Goal: Communication & Community: Answer question/provide support

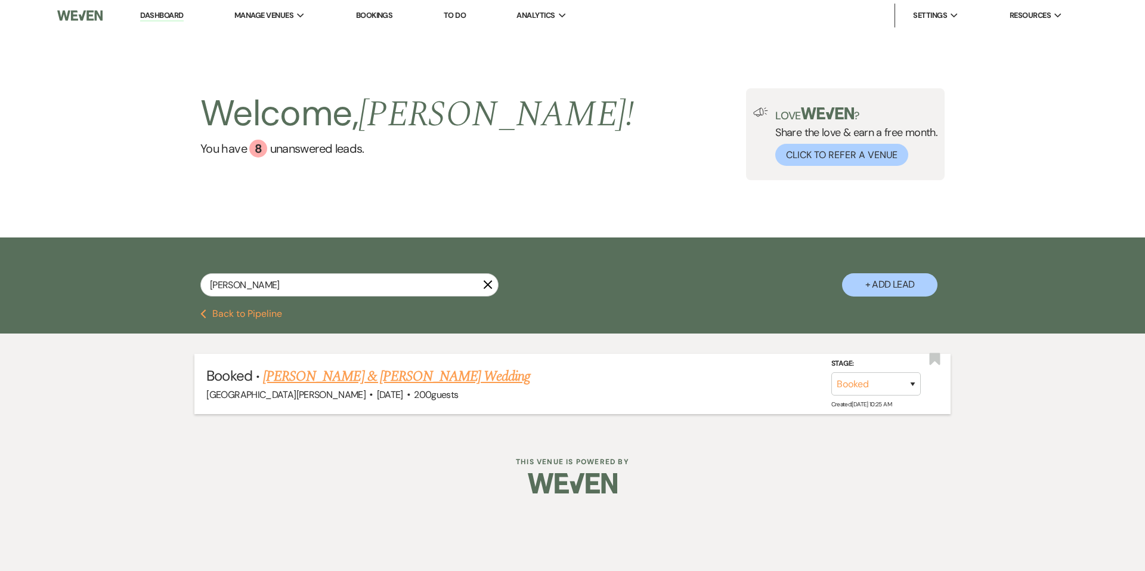
type input "[PERSON_NAME]"
click at [333, 381] on link "[PERSON_NAME] & [PERSON_NAME] Wedding" at bounding box center [396, 376] width 267 height 21
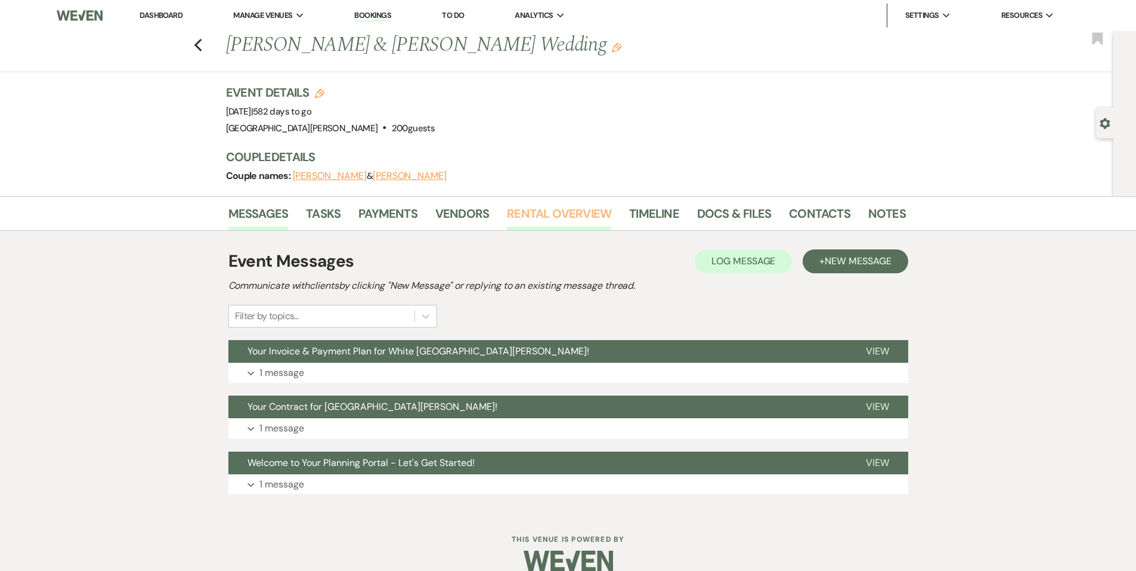
click at [580, 227] on link "Rental Overview" at bounding box center [559, 217] width 104 height 26
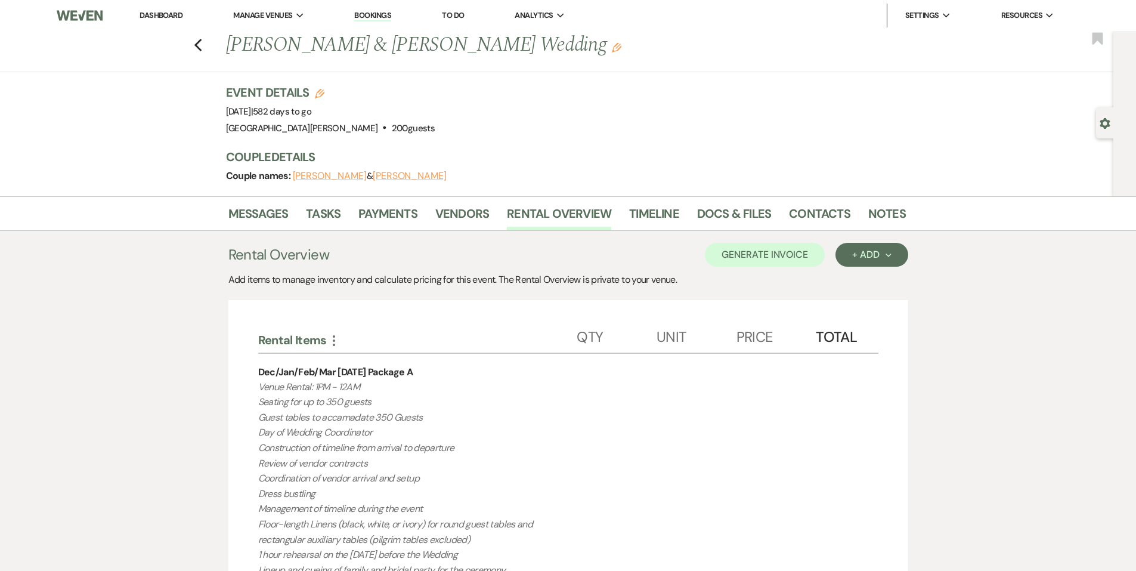
click at [861, 214] on li "Contacts" at bounding box center [828, 216] width 79 height 29
click at [861, 212] on li "Contacts" at bounding box center [828, 216] width 79 height 29
click at [873, 216] on link "Notes" at bounding box center [887, 217] width 38 height 26
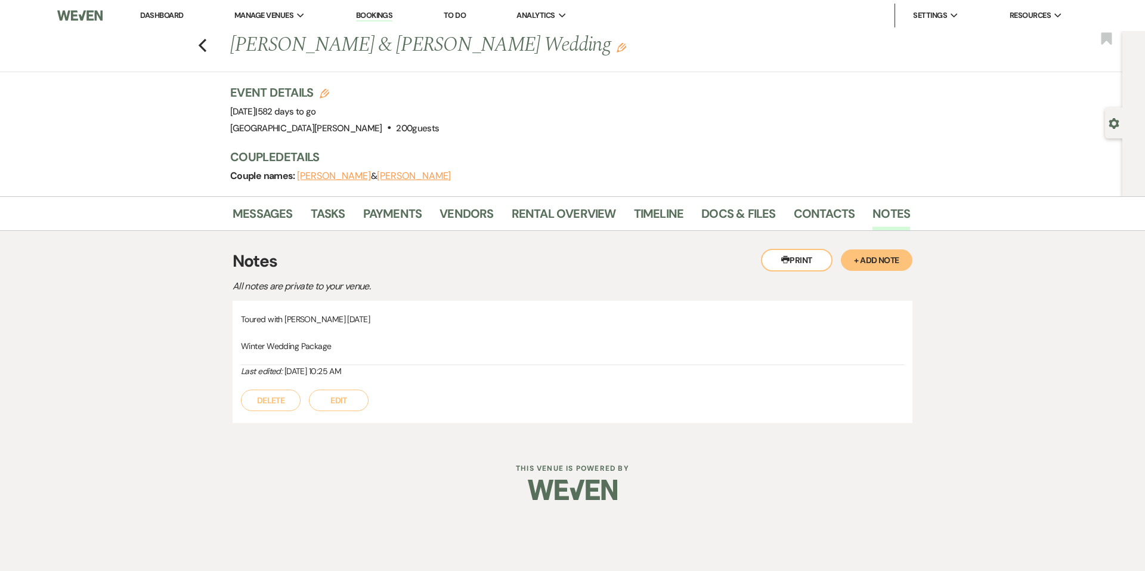
click at [877, 265] on button "+ Add Note" at bounding box center [877, 259] width 72 height 21
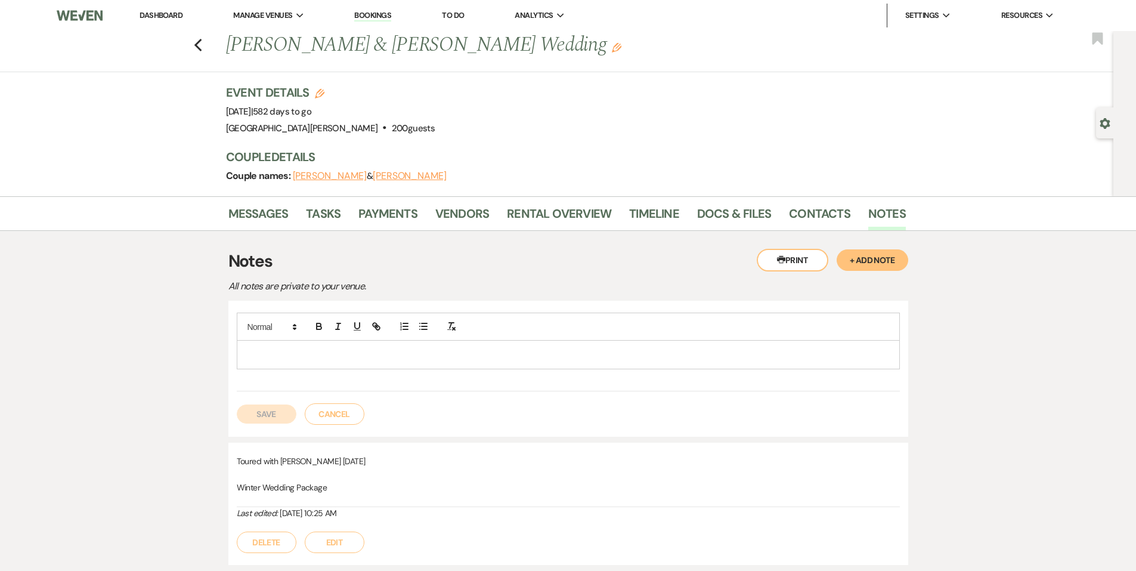
click at [440, 337] on div at bounding box center [568, 327] width 663 height 28
click at [440, 348] on p at bounding box center [568, 354] width 644 height 13
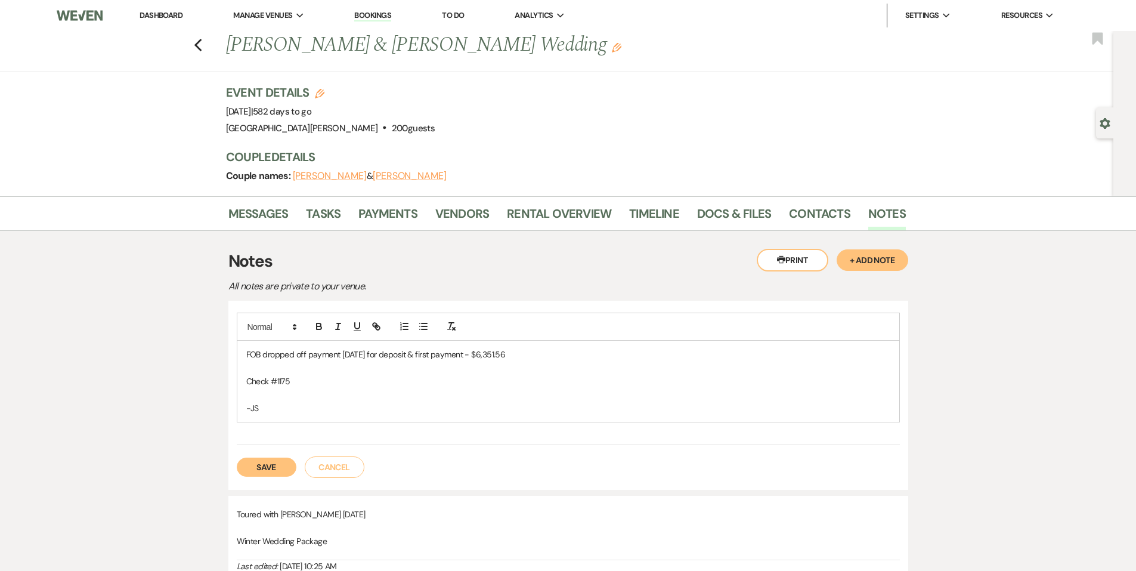
click at [281, 457] on button "Save" at bounding box center [267, 466] width 60 height 19
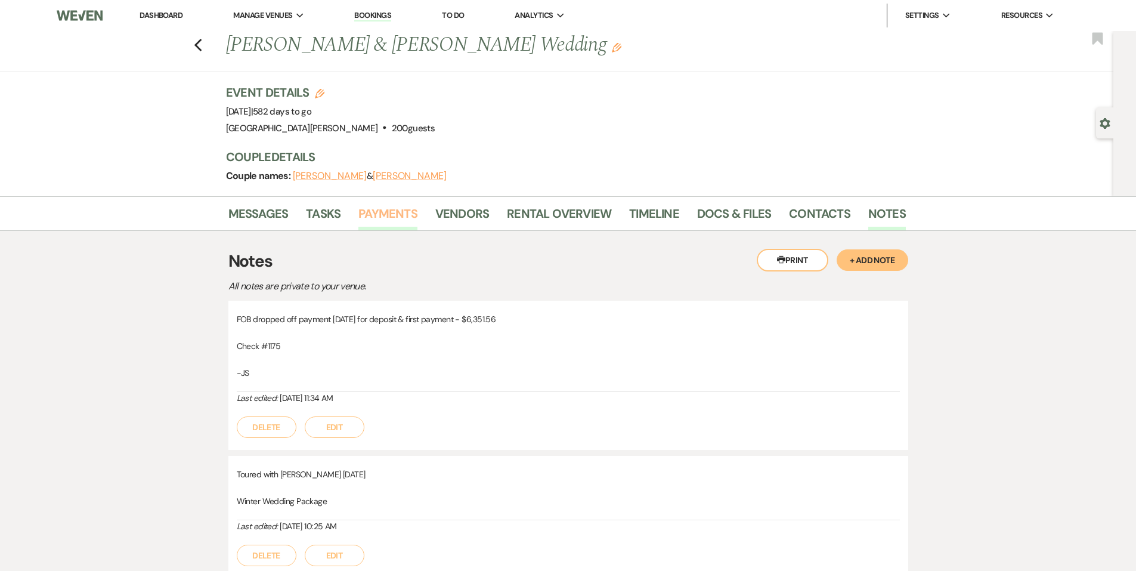
click at [397, 217] on link "Payments" at bounding box center [387, 217] width 59 height 26
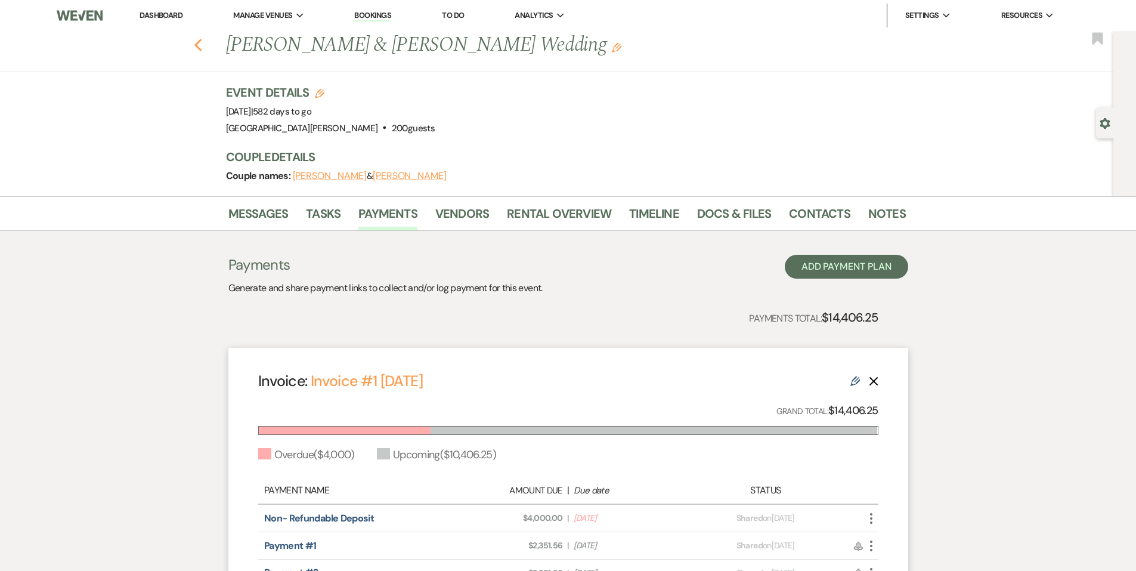
click at [202, 45] on icon "Previous" at bounding box center [198, 45] width 9 height 14
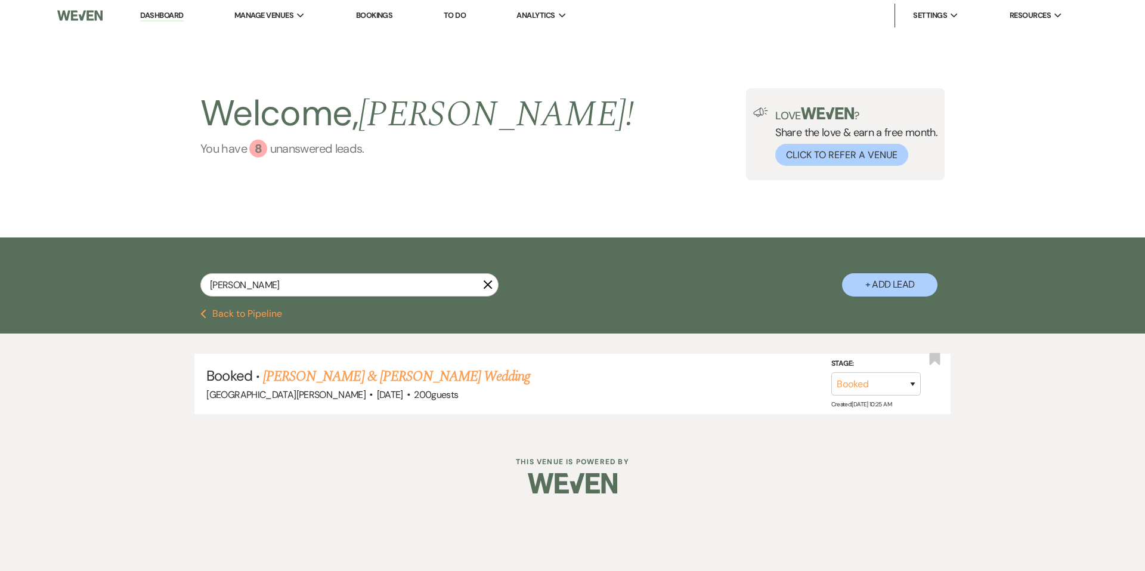
click at [262, 152] on div "8" at bounding box center [258, 149] width 18 height 18
click at [290, 151] on link "You have 8 unanswered lead s ." at bounding box center [417, 149] width 434 height 18
click at [489, 285] on use "button" at bounding box center [488, 284] width 9 height 9
click at [261, 148] on div "8" at bounding box center [258, 149] width 18 height 18
click at [492, 280] on icon "X" at bounding box center [488, 285] width 10 height 10
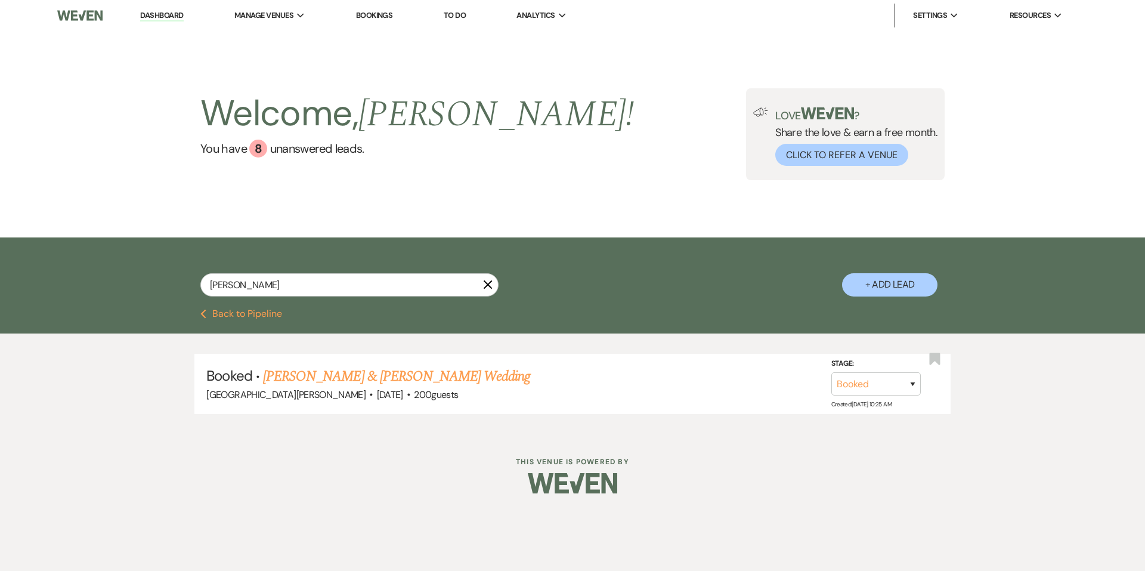
click at [492, 280] on icon "X" at bounding box center [488, 285] width 10 height 10
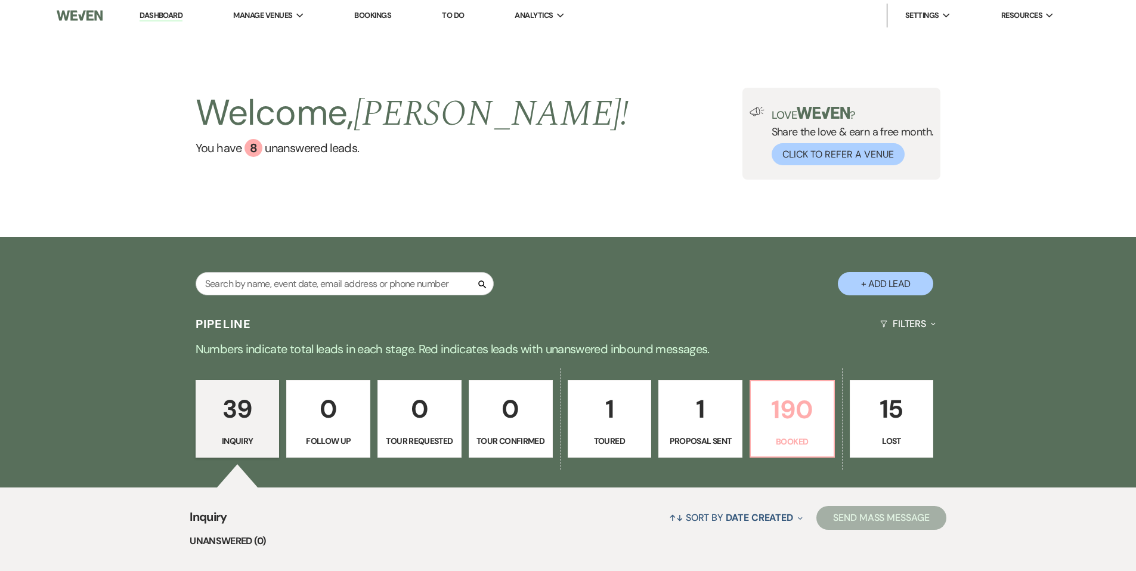
click at [821, 412] on p "190" at bounding box center [792, 409] width 69 height 40
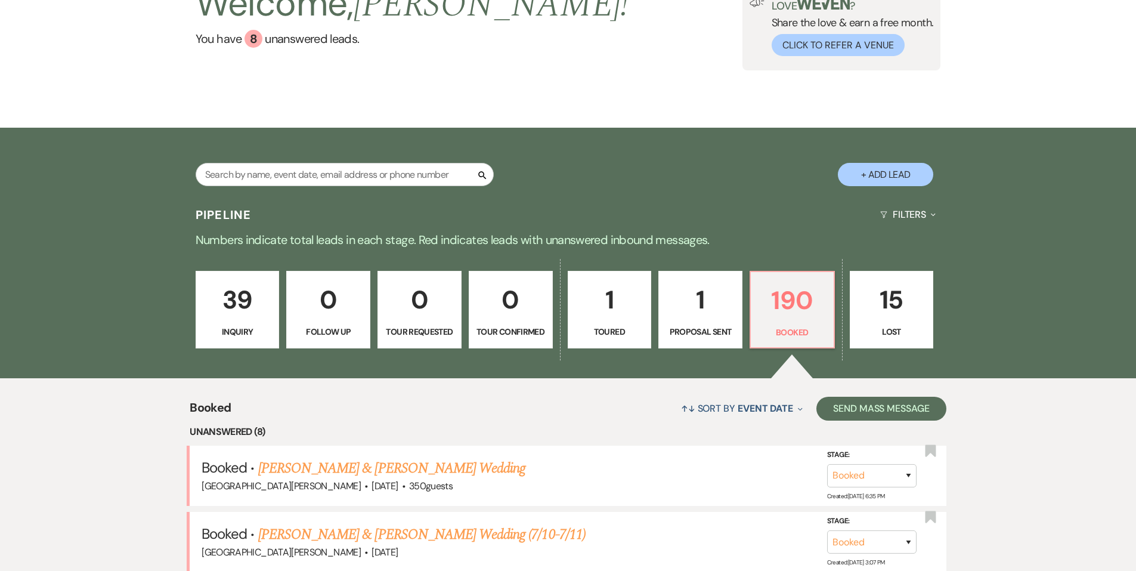
scroll to position [302, 0]
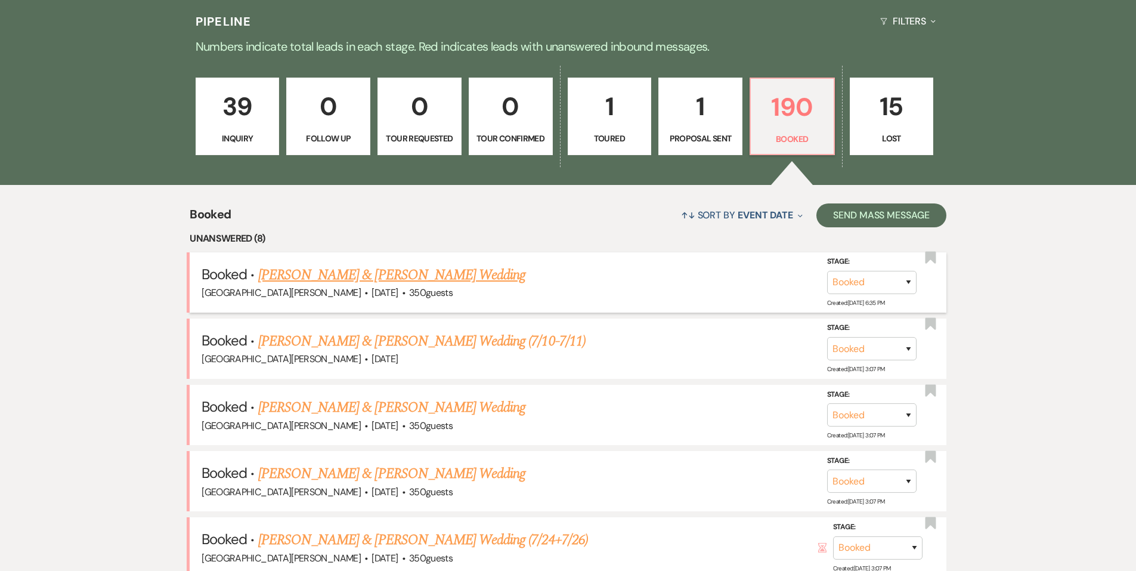
click at [443, 283] on link "[PERSON_NAME] & [PERSON_NAME] Wedding" at bounding box center [391, 274] width 267 height 21
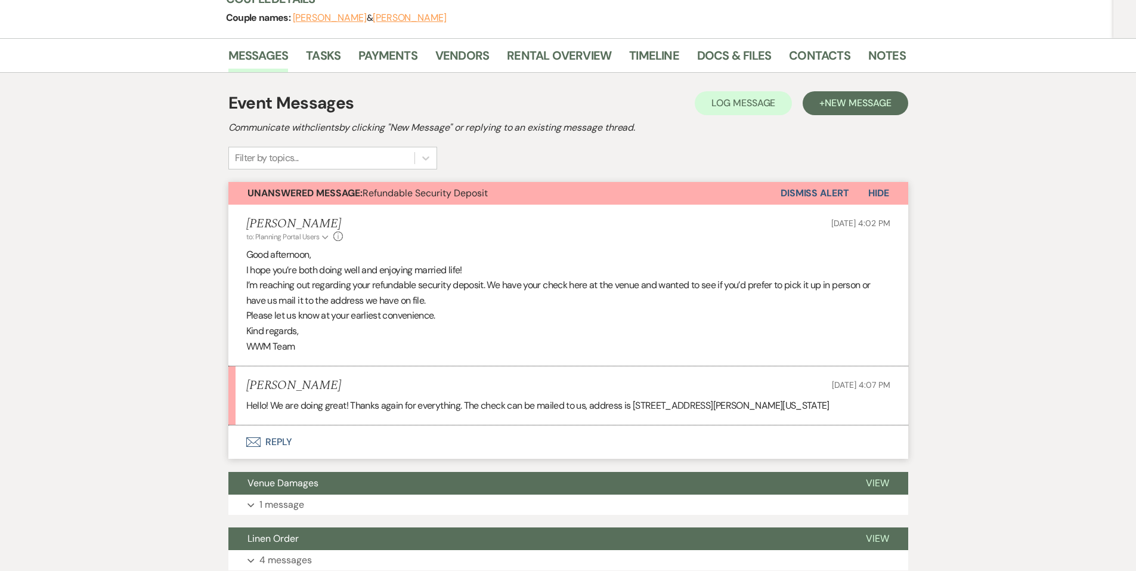
scroll to position [179, 0]
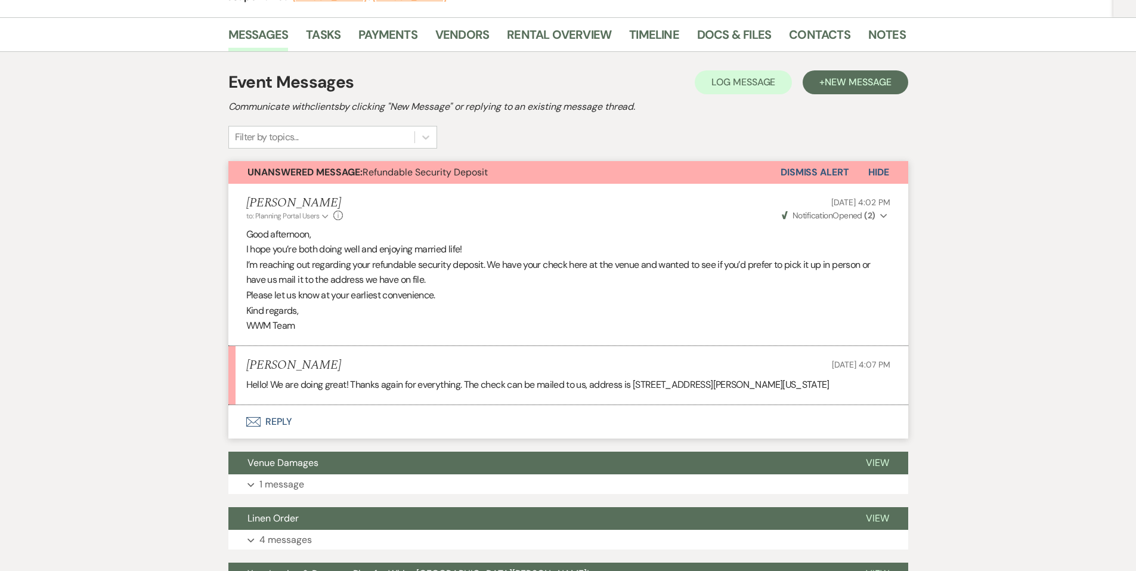
click at [372, 422] on button "Envelope Reply" at bounding box center [568, 421] width 680 height 33
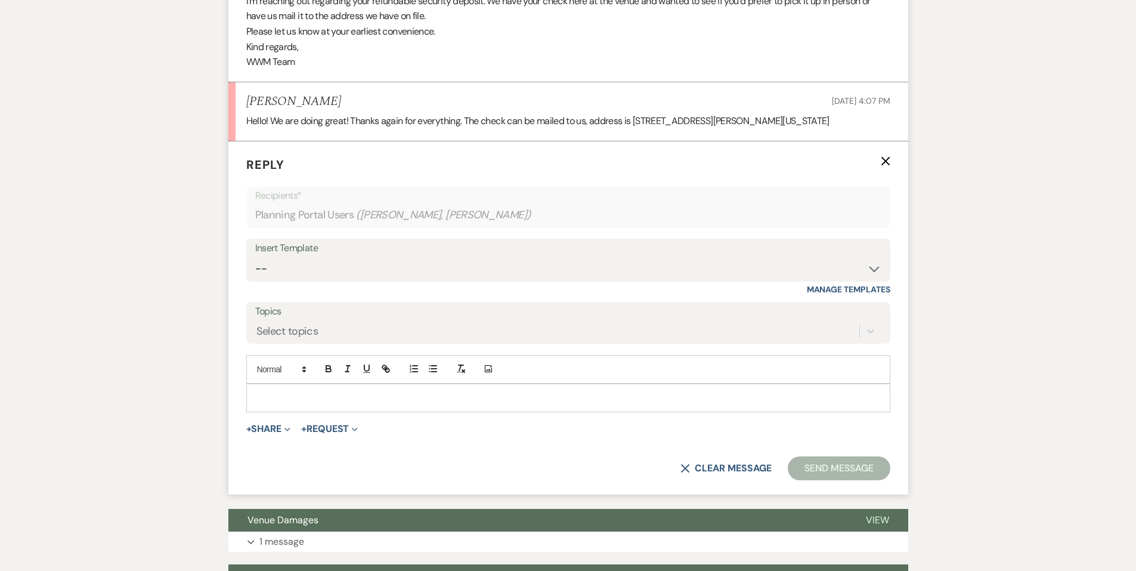
scroll to position [444, 0]
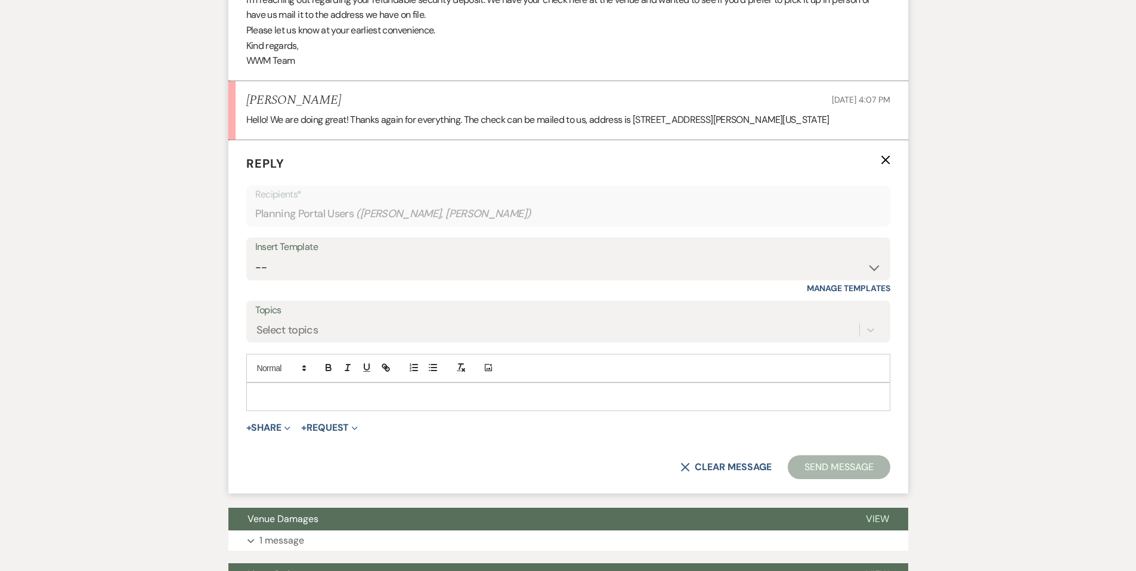
click at [400, 396] on p at bounding box center [568, 396] width 625 height 13
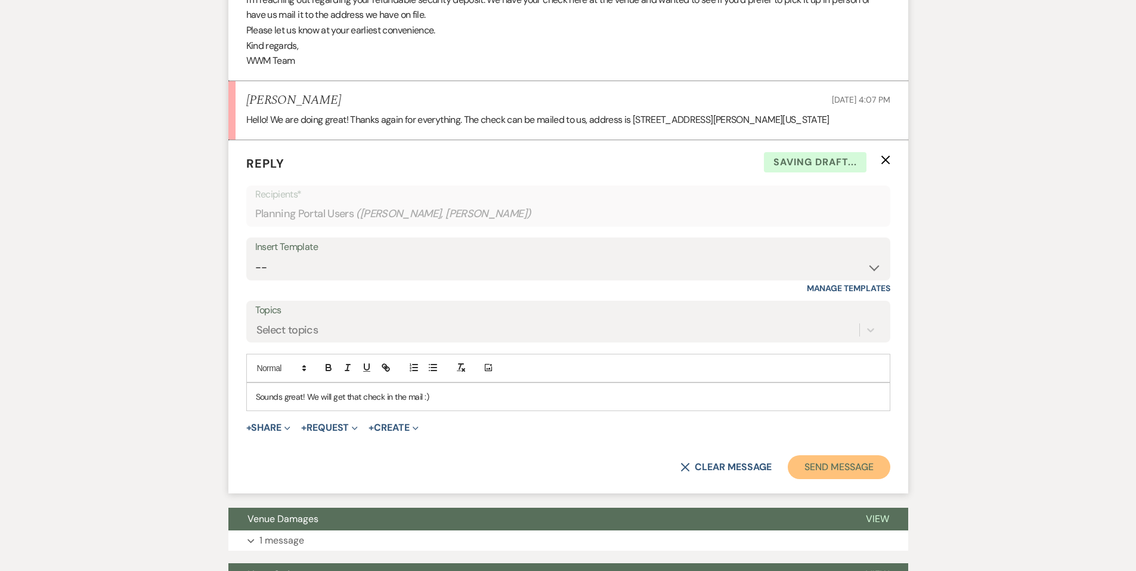
click at [834, 457] on button "Send Message" at bounding box center [839, 467] width 102 height 24
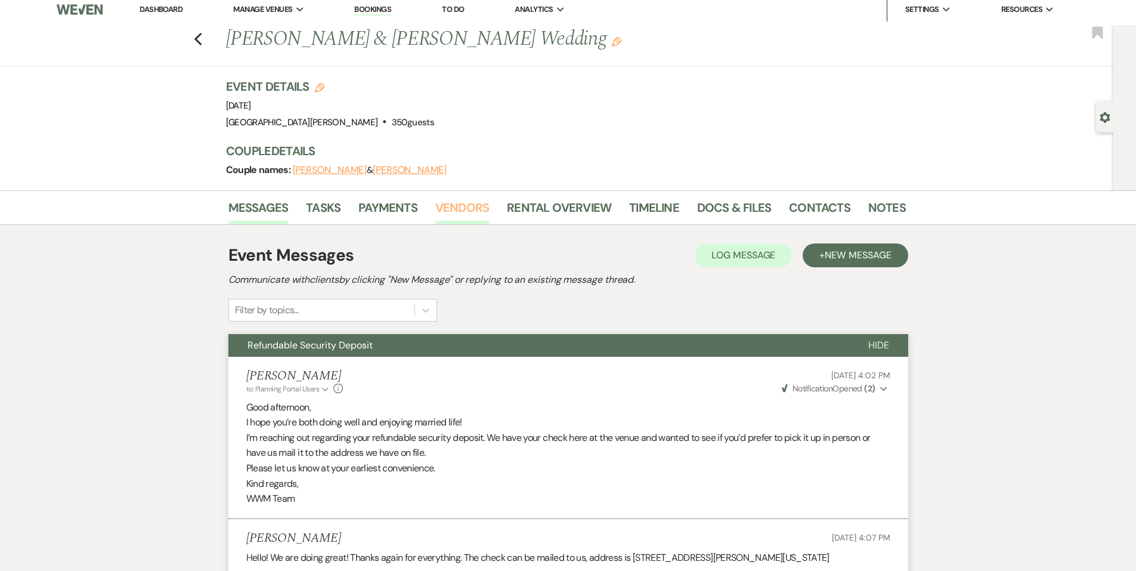
scroll to position [0, 0]
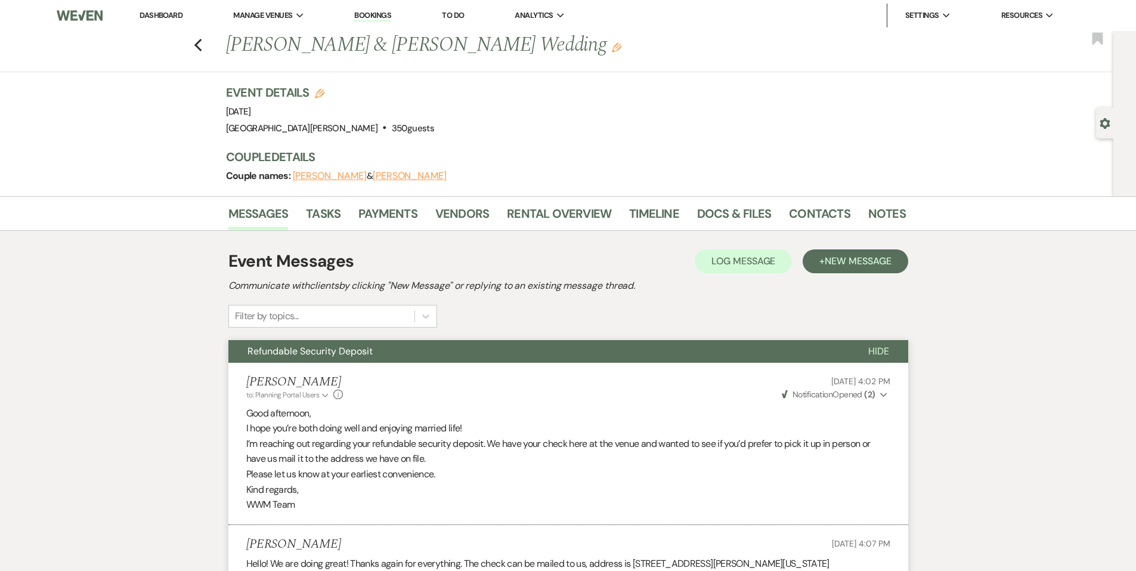
click at [167, 13] on link "Dashboard" at bounding box center [161, 15] width 43 height 10
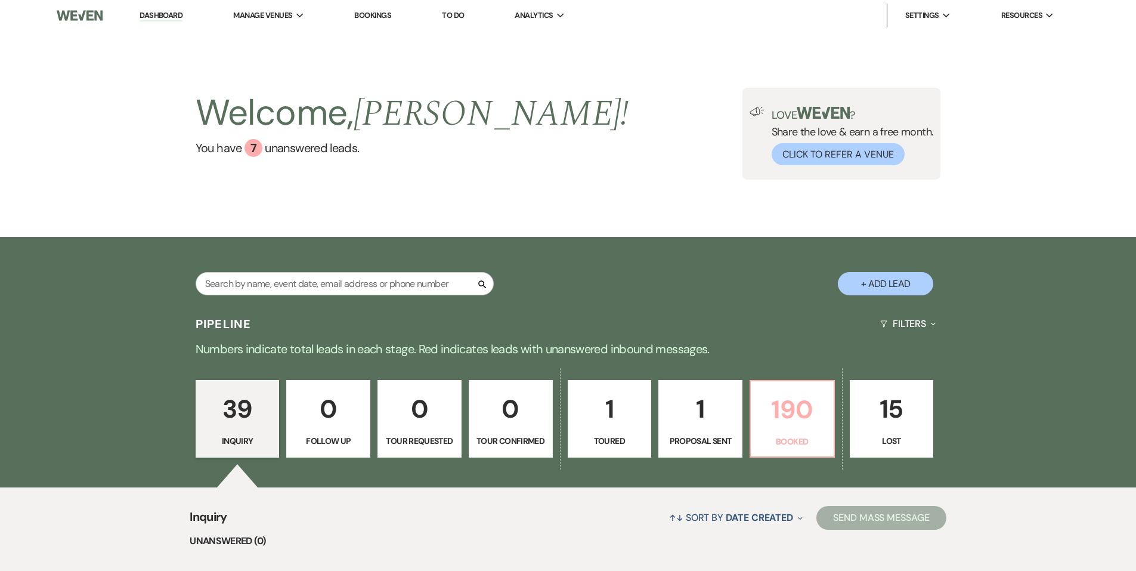
click at [792, 429] on p "190" at bounding box center [792, 409] width 69 height 40
click at [807, 122] on div "Love ? Share the love & earn a free month. Click to Refer a Venue" at bounding box center [849, 136] width 169 height 58
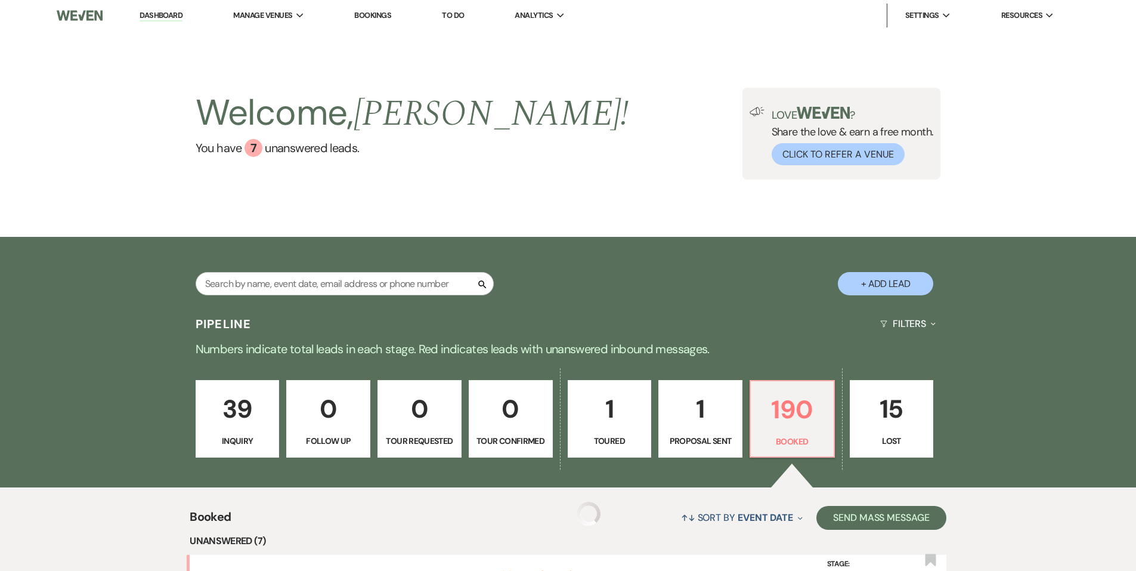
scroll to position [298, 0]
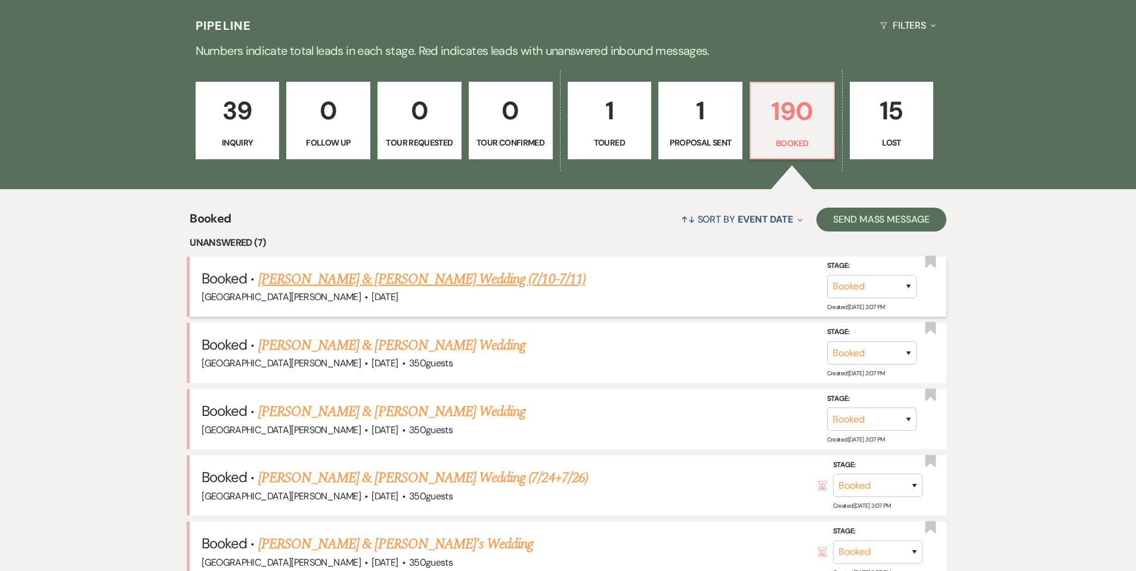
click at [406, 277] on link "[PERSON_NAME] & [PERSON_NAME] Wedding (7/10-7/11)" at bounding box center [421, 278] width 327 height 21
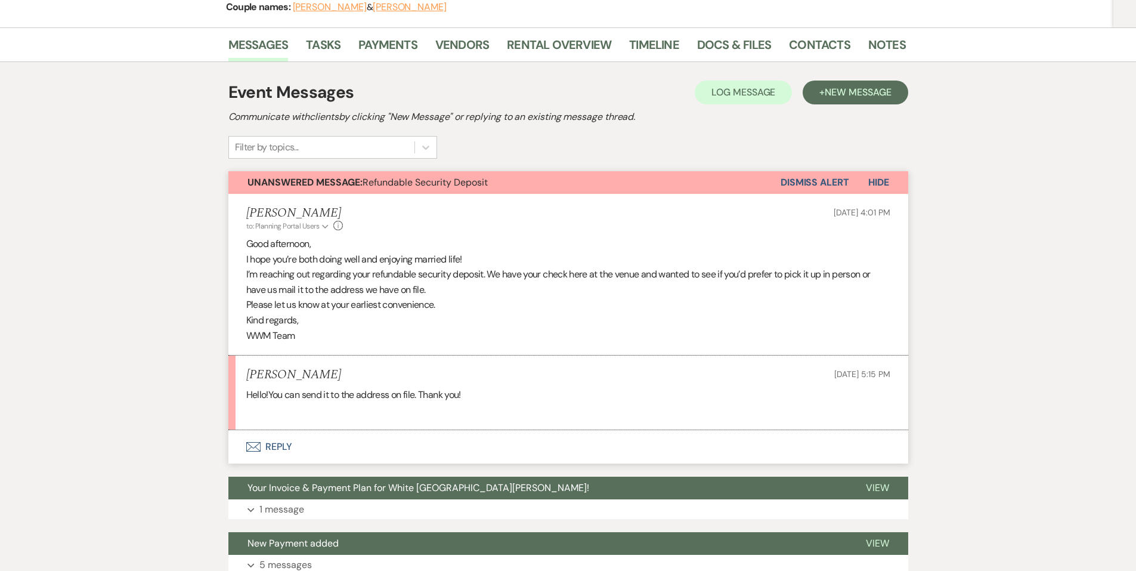
scroll to position [179, 0]
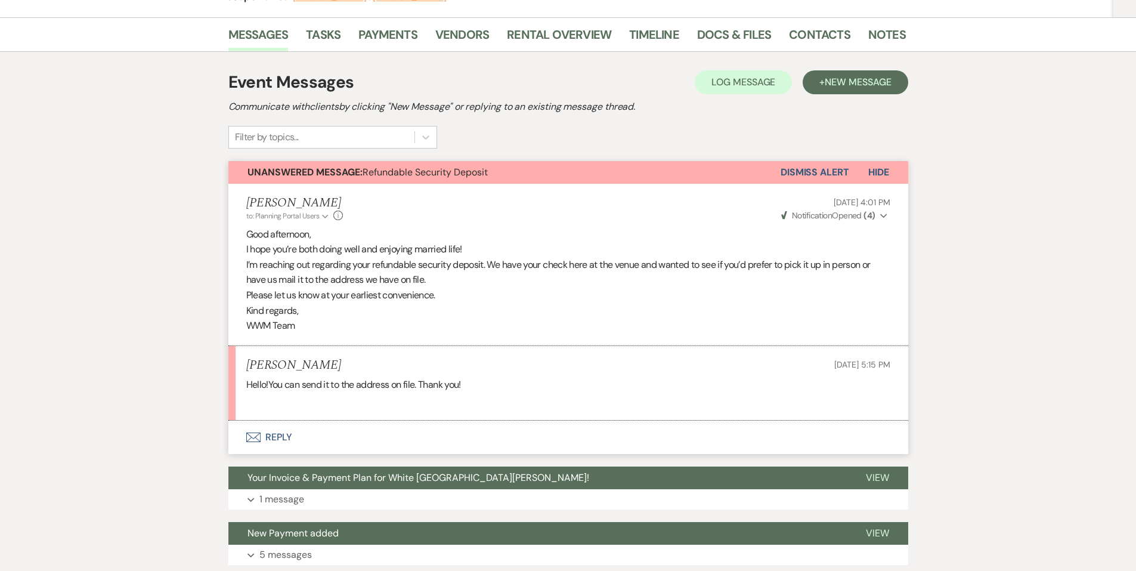
click at [292, 438] on button "Envelope Reply" at bounding box center [568, 437] width 680 height 33
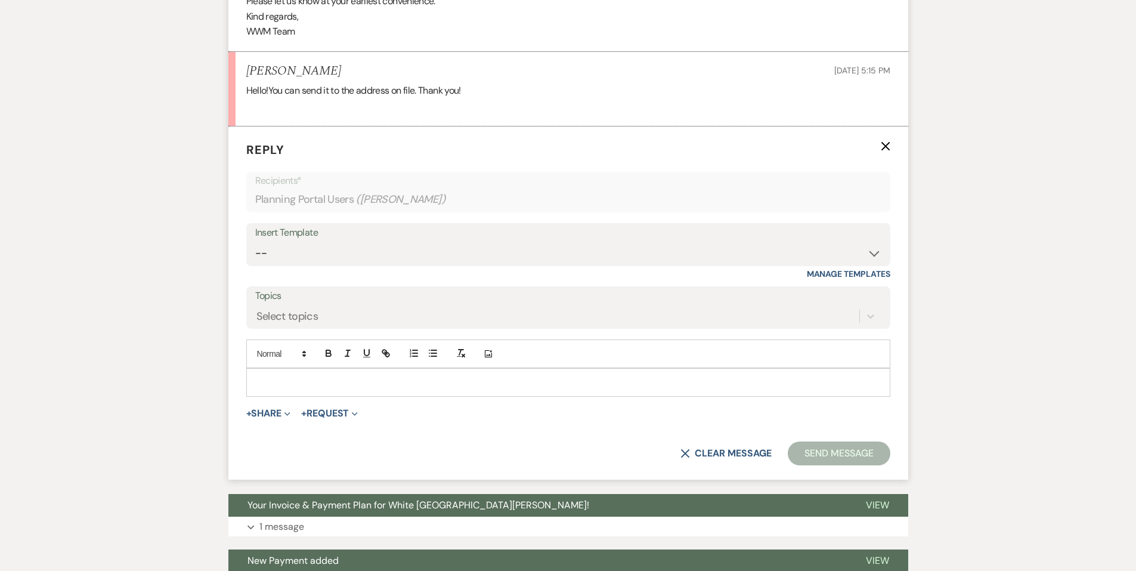
scroll to position [491, 0]
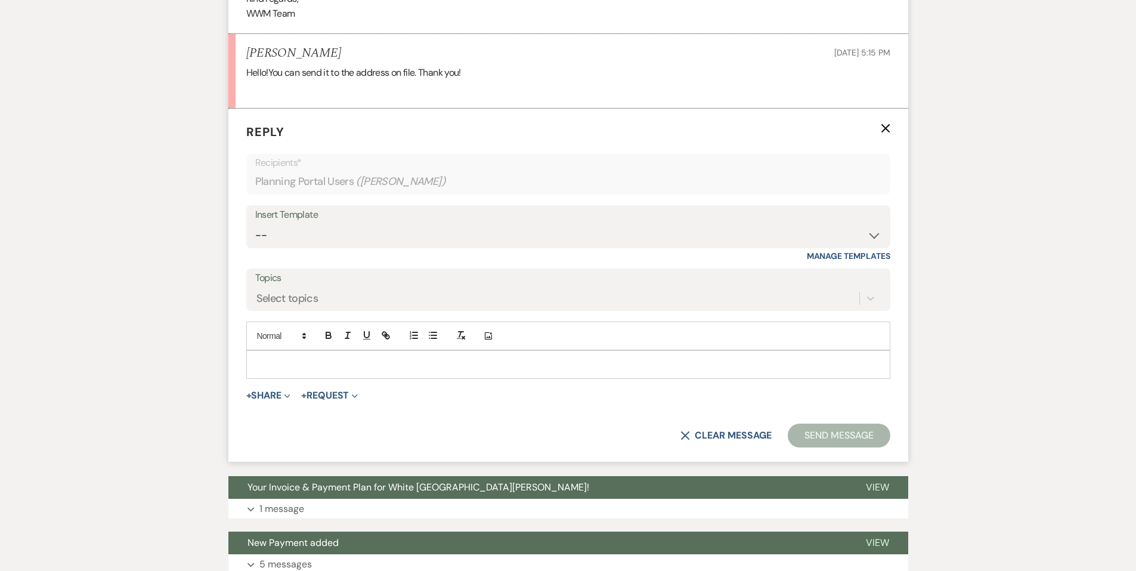
click at [383, 367] on p at bounding box center [568, 364] width 625 height 13
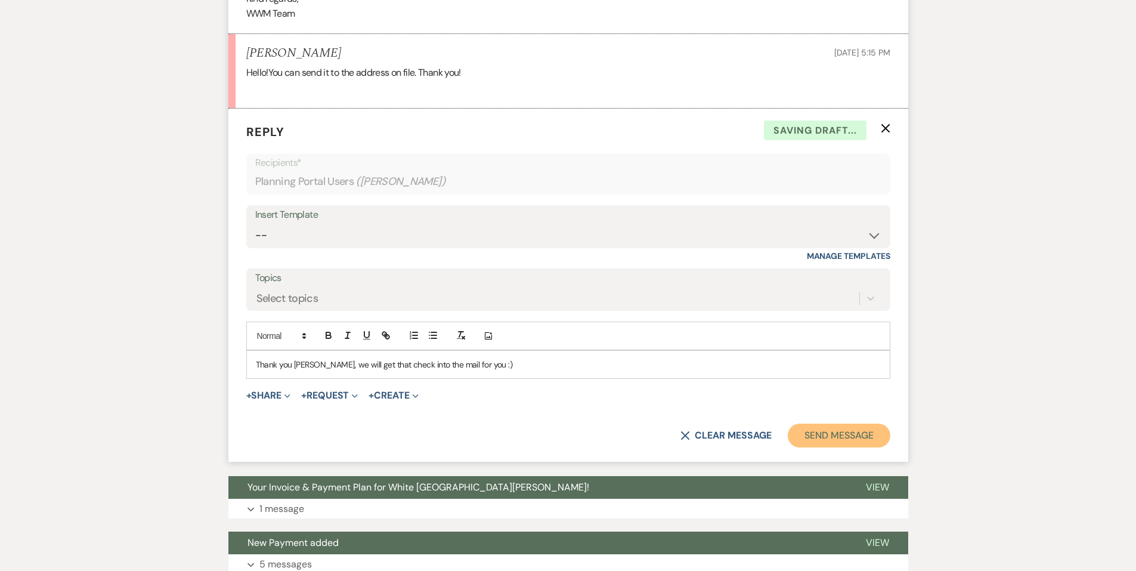
click at [843, 429] on button "Send Message" at bounding box center [839, 435] width 102 height 24
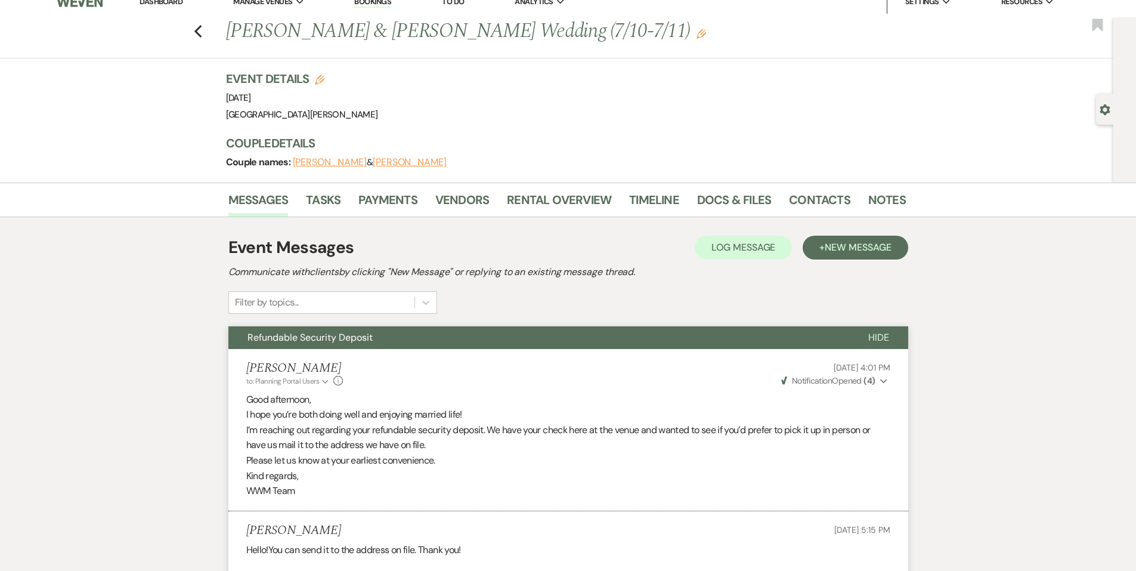
scroll to position [0, 0]
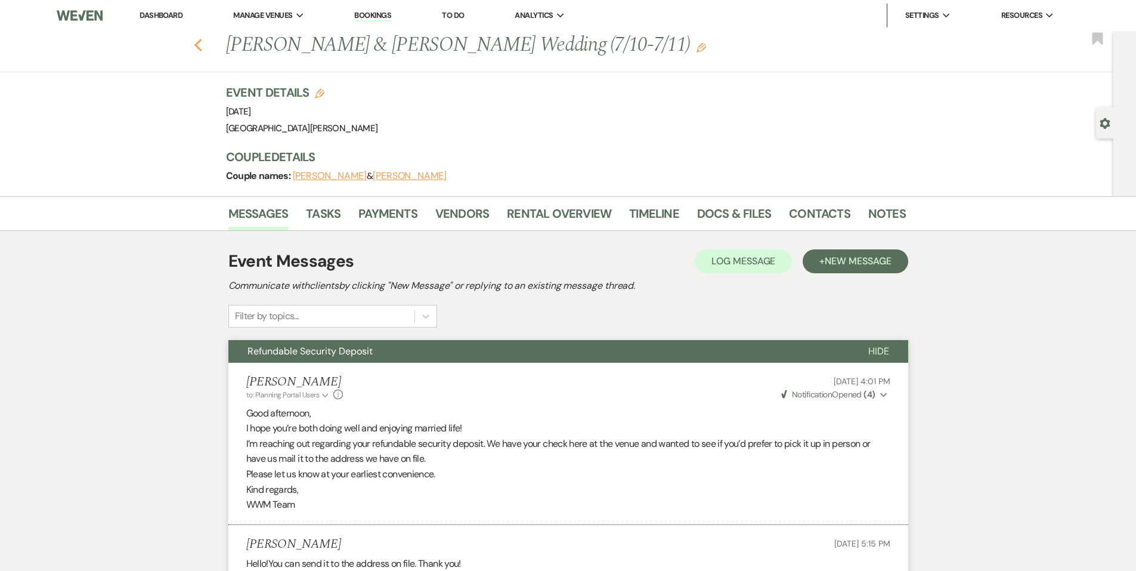
click at [203, 45] on icon "Previous" at bounding box center [198, 45] width 9 height 14
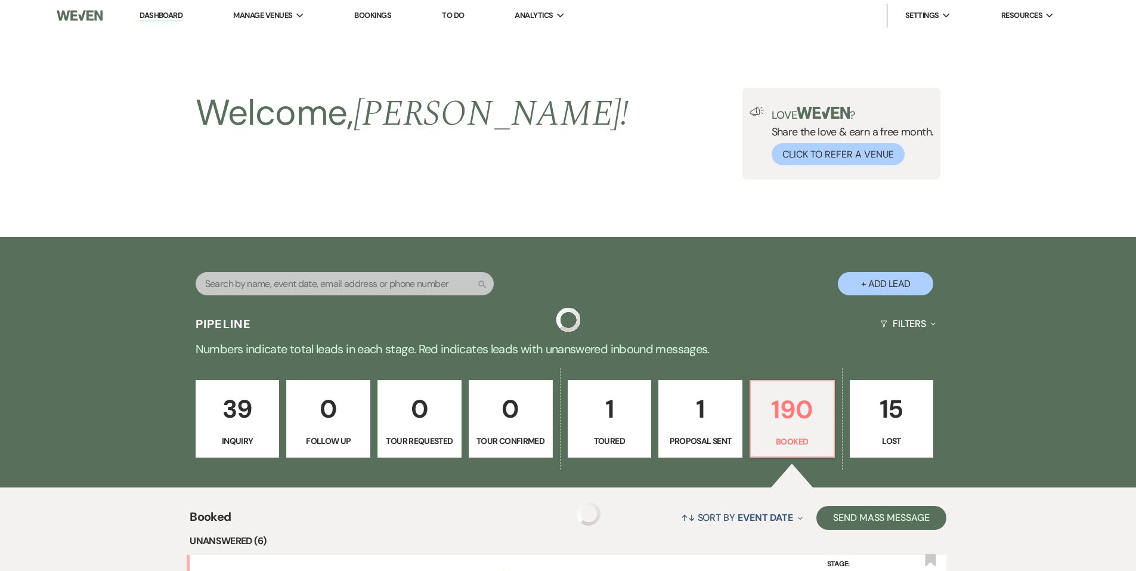
scroll to position [298, 0]
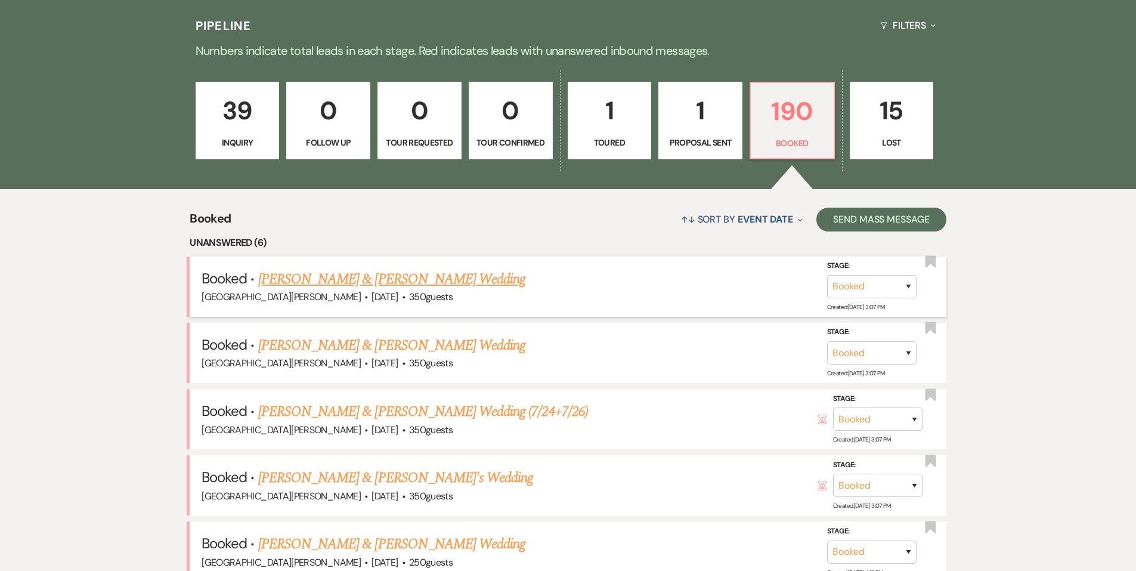
click at [361, 278] on link "[PERSON_NAME] & [PERSON_NAME] Wedding" at bounding box center [391, 278] width 267 height 21
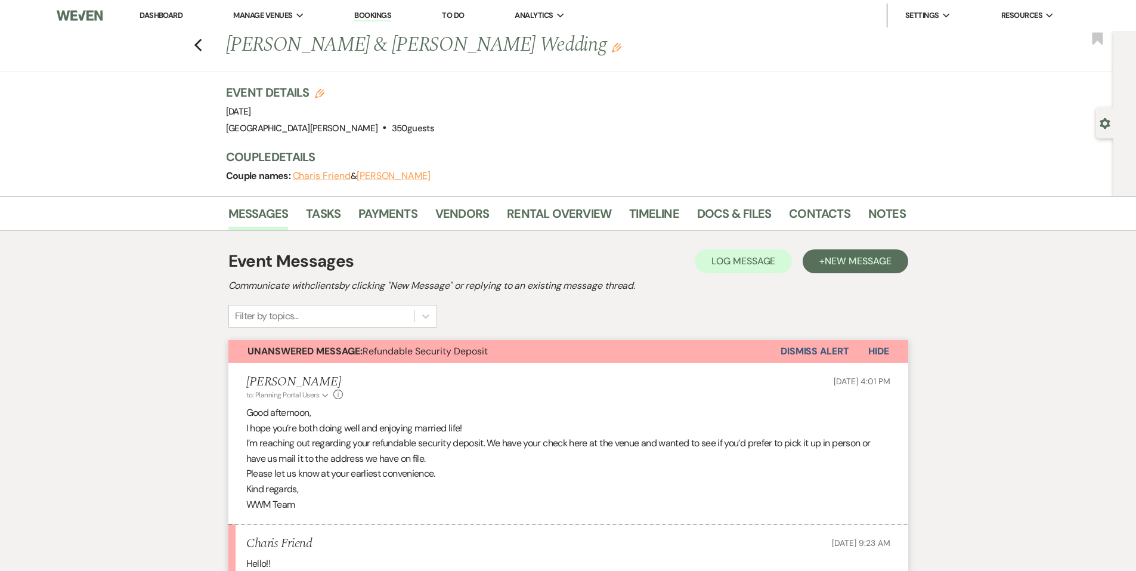
scroll to position [60, 0]
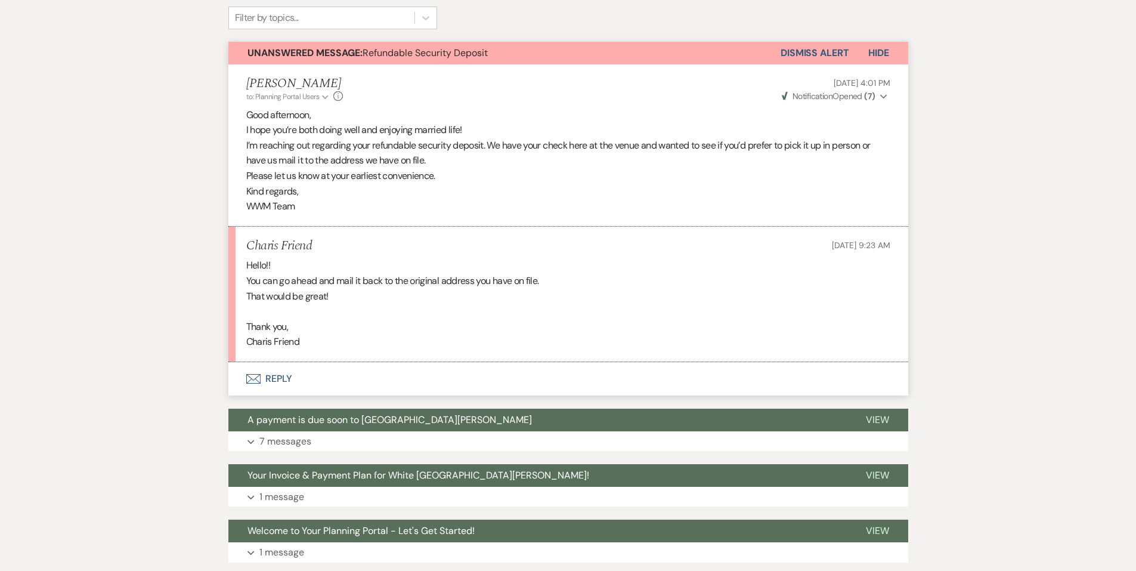
click at [296, 372] on button "Envelope Reply" at bounding box center [568, 378] width 680 height 33
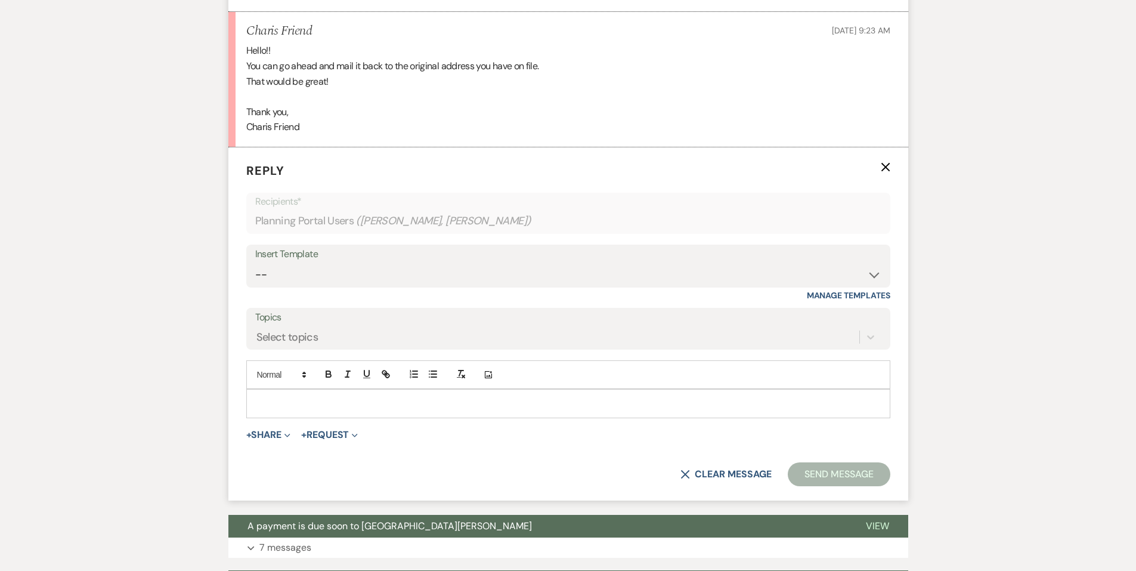
scroll to position [552, 0]
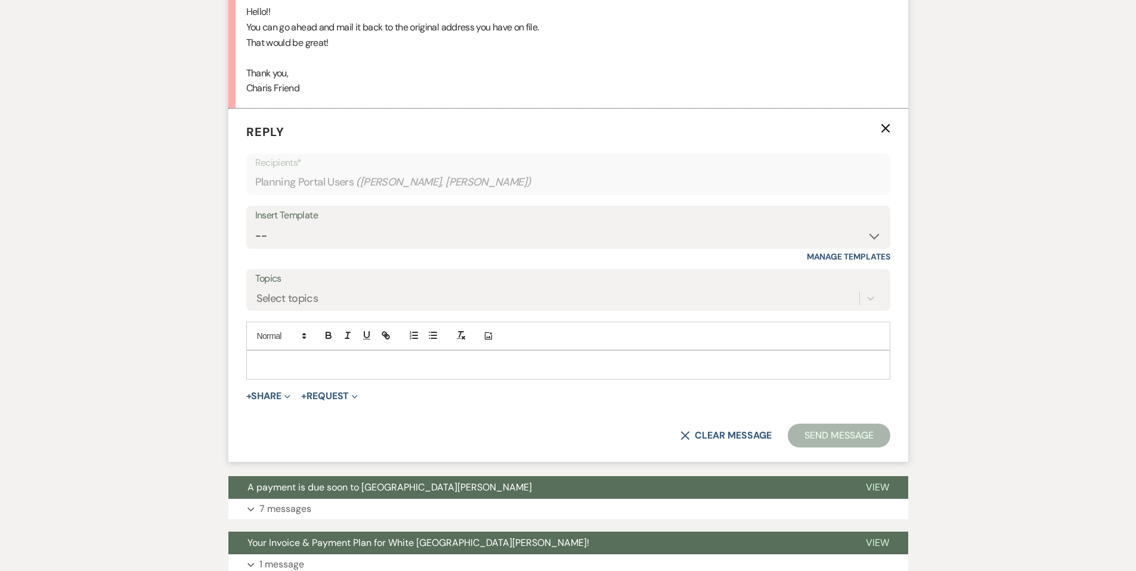
click at [363, 370] on p at bounding box center [568, 364] width 625 height 13
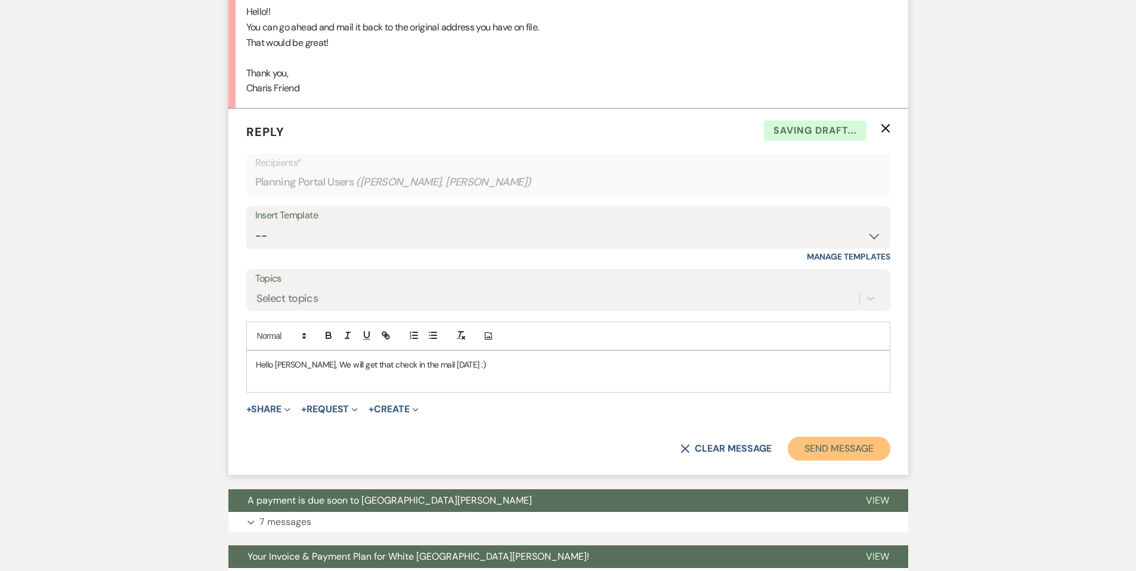
click at [819, 445] on button "Send Message" at bounding box center [839, 449] width 102 height 24
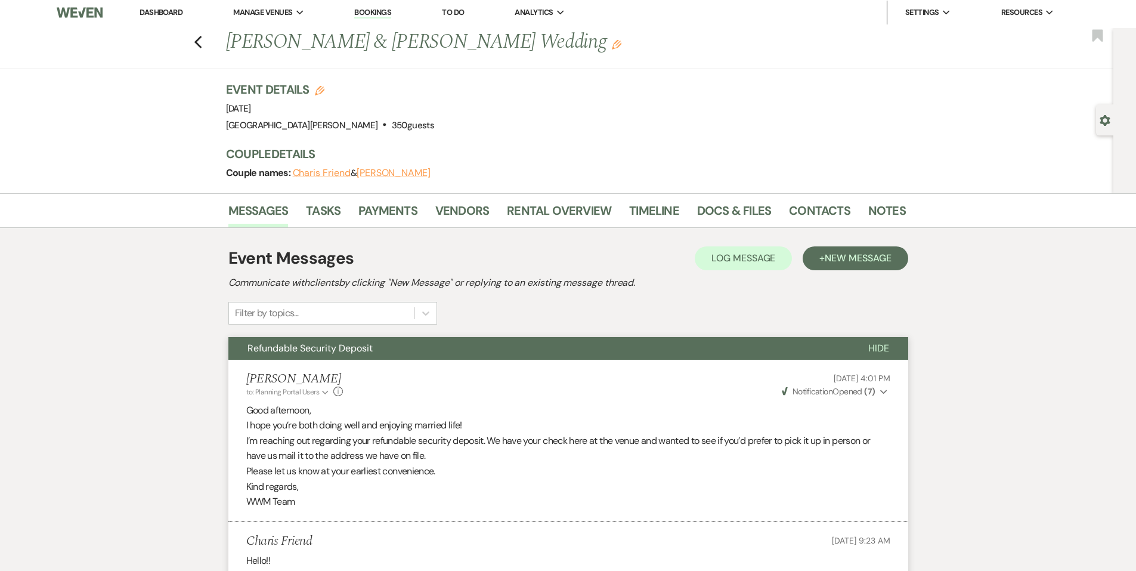
scroll to position [0, 0]
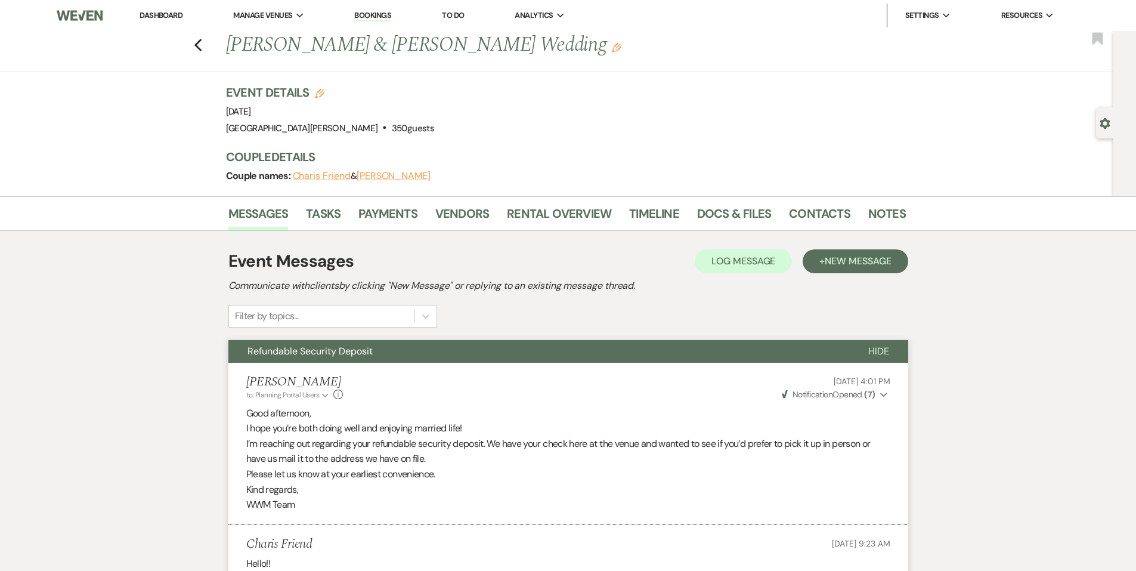
click at [152, 14] on link "Dashboard" at bounding box center [161, 15] width 43 height 10
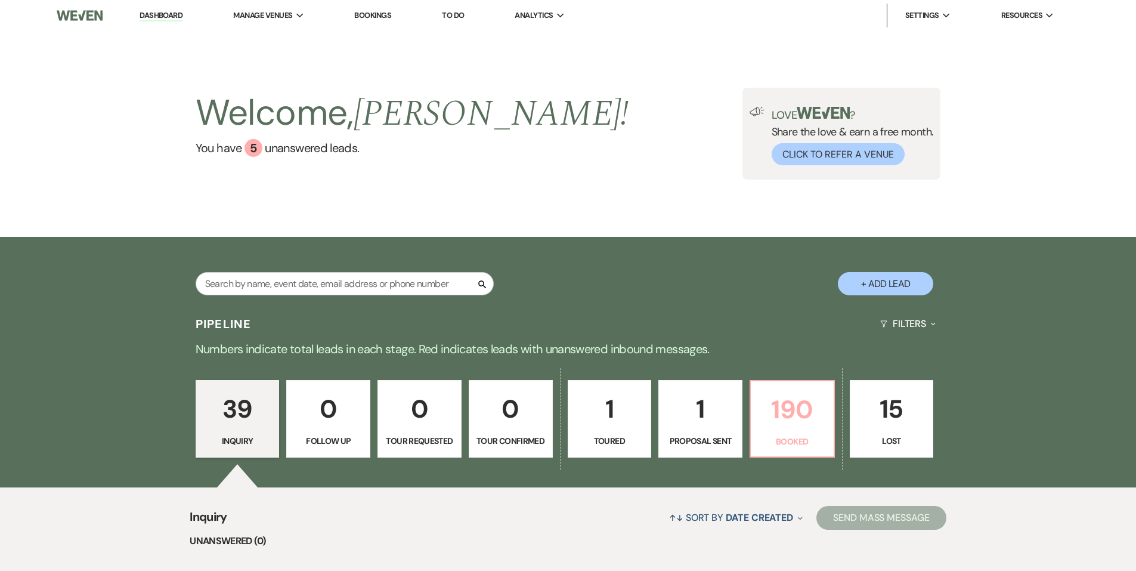
click at [757, 407] on link "190 Booked" at bounding box center [792, 419] width 85 height 78
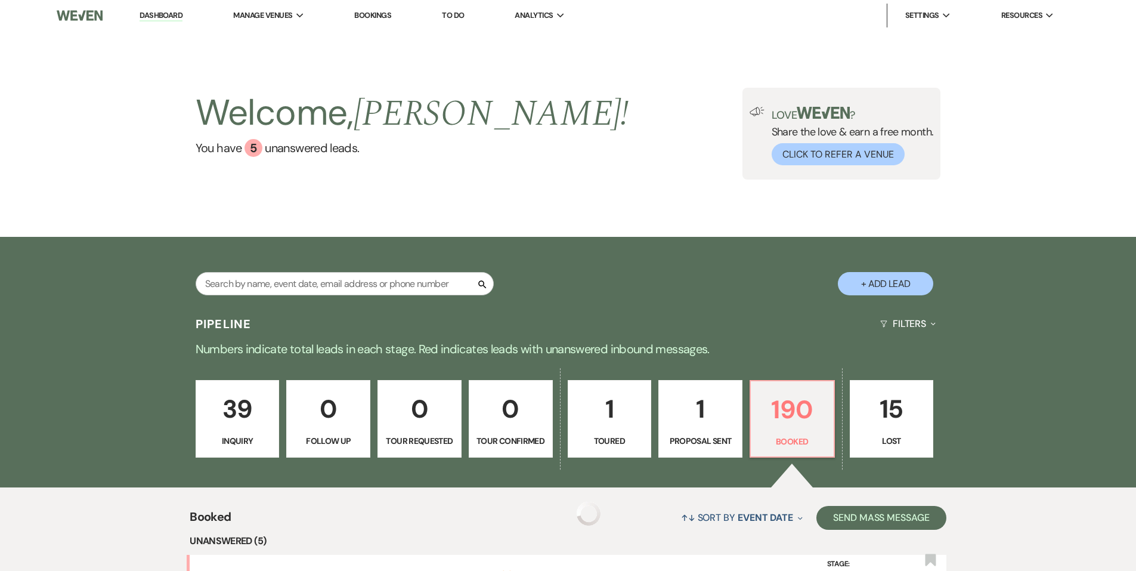
scroll to position [239, 0]
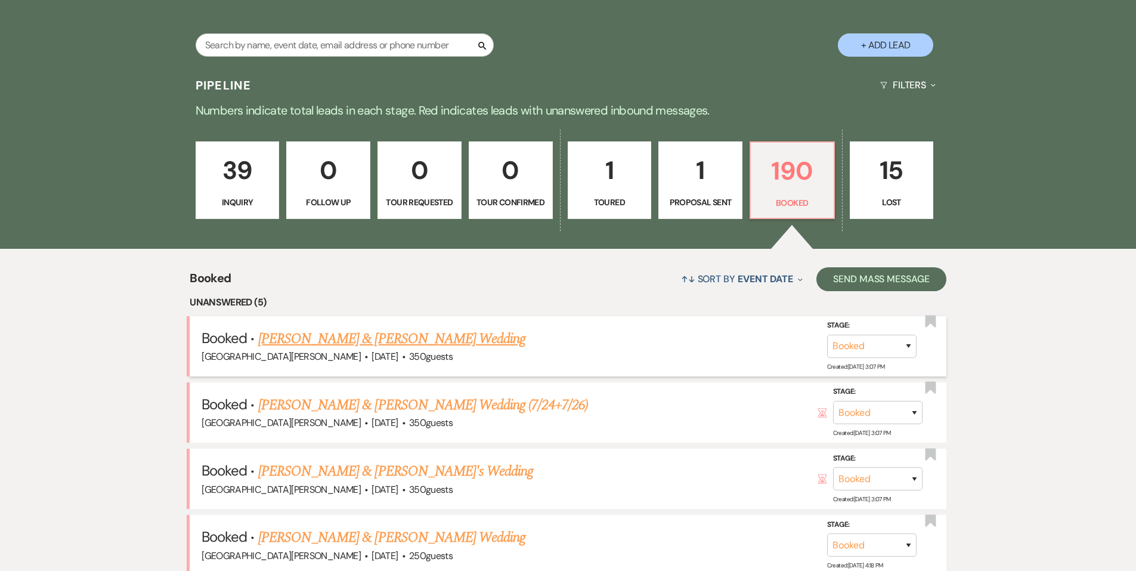
click at [331, 333] on link "[PERSON_NAME] & [PERSON_NAME] Wedding" at bounding box center [391, 338] width 267 height 21
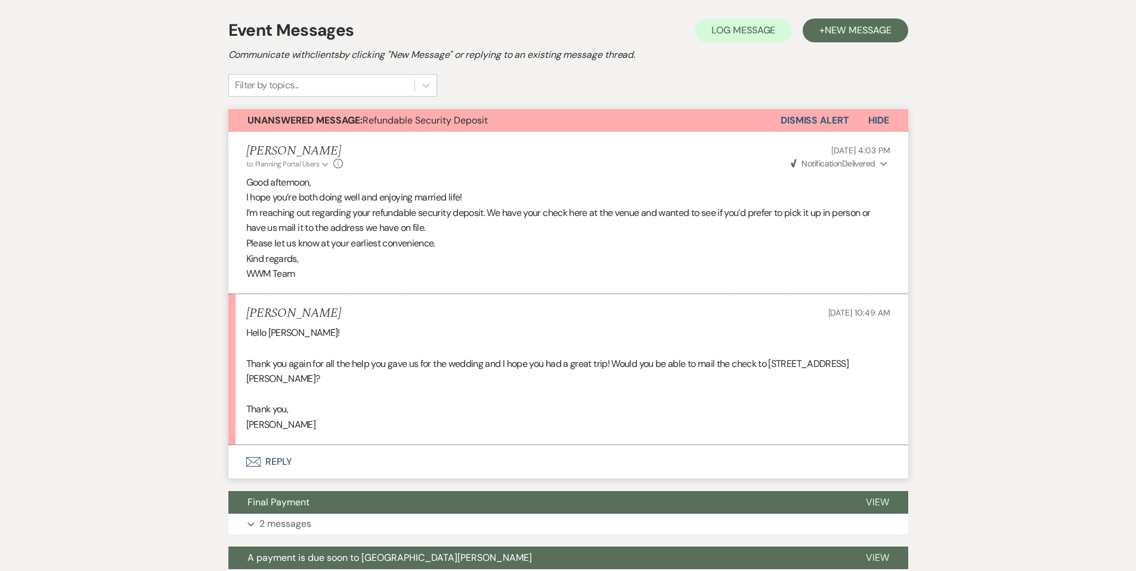
scroll to position [239, 0]
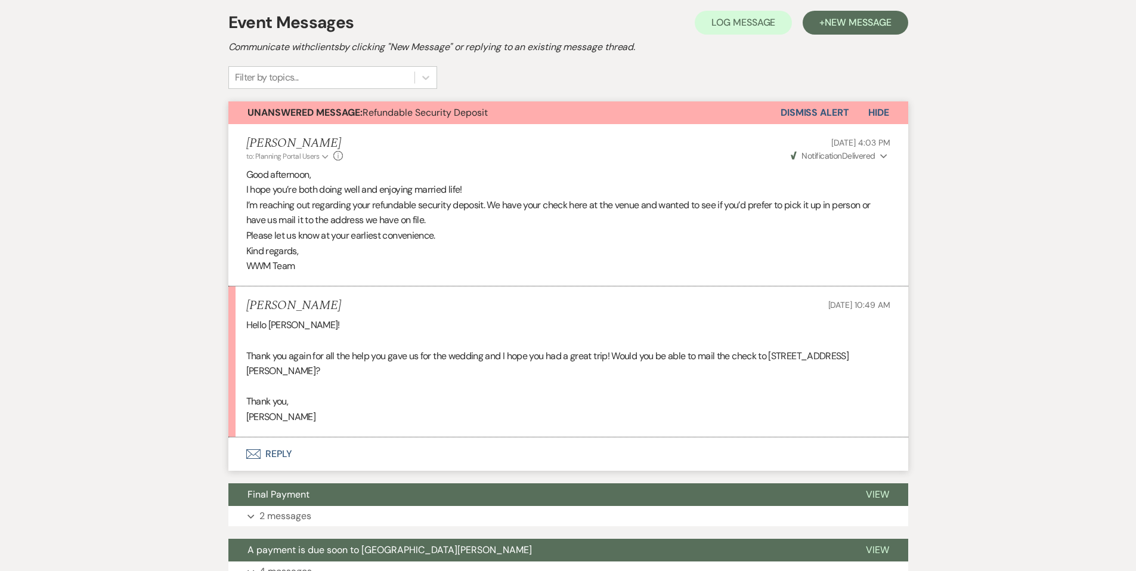
click at [301, 457] on button "Envelope Reply" at bounding box center [568, 453] width 680 height 33
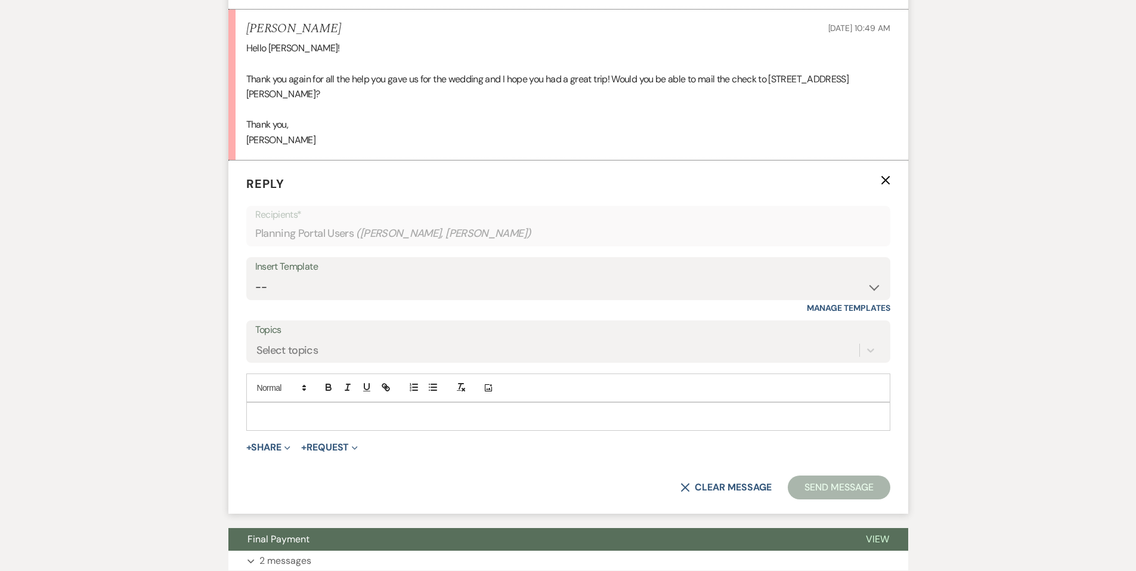
scroll to position [567, 0]
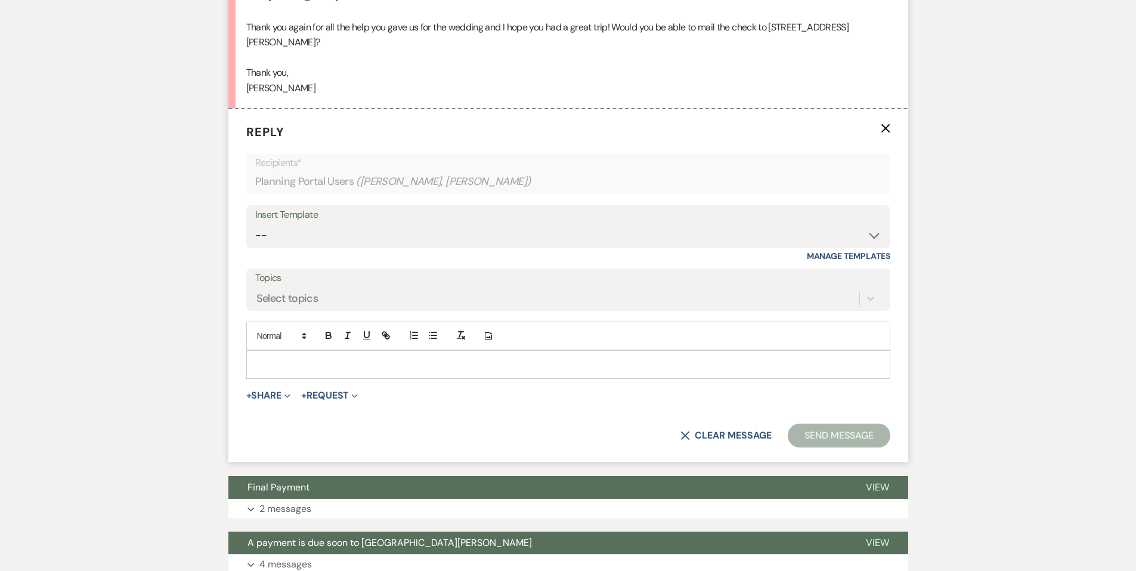
click at [289, 366] on p at bounding box center [568, 364] width 625 height 13
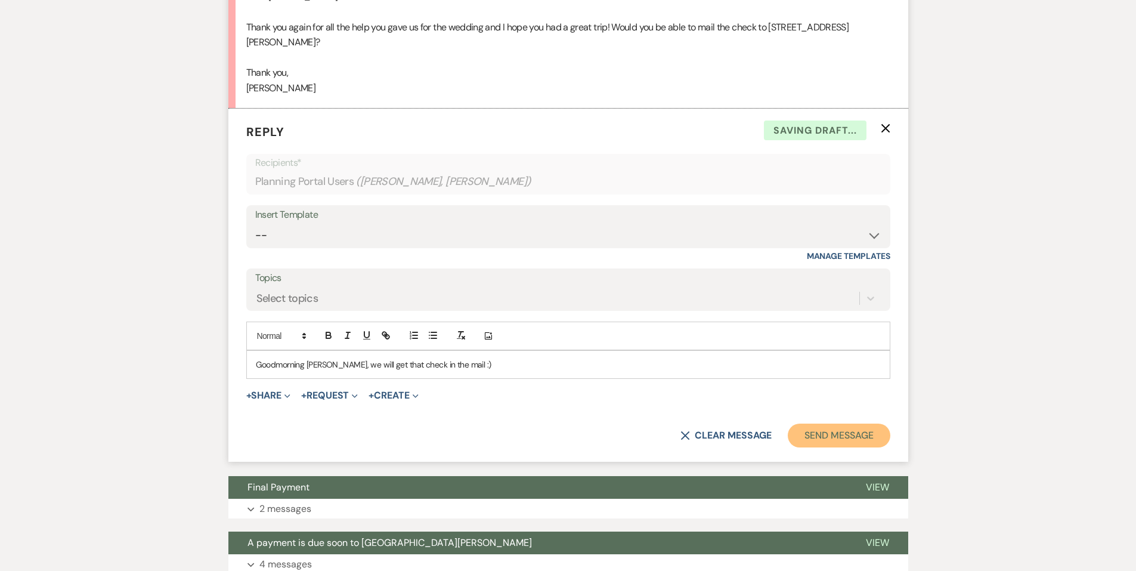
click at [809, 426] on button "Send Message" at bounding box center [839, 435] width 102 height 24
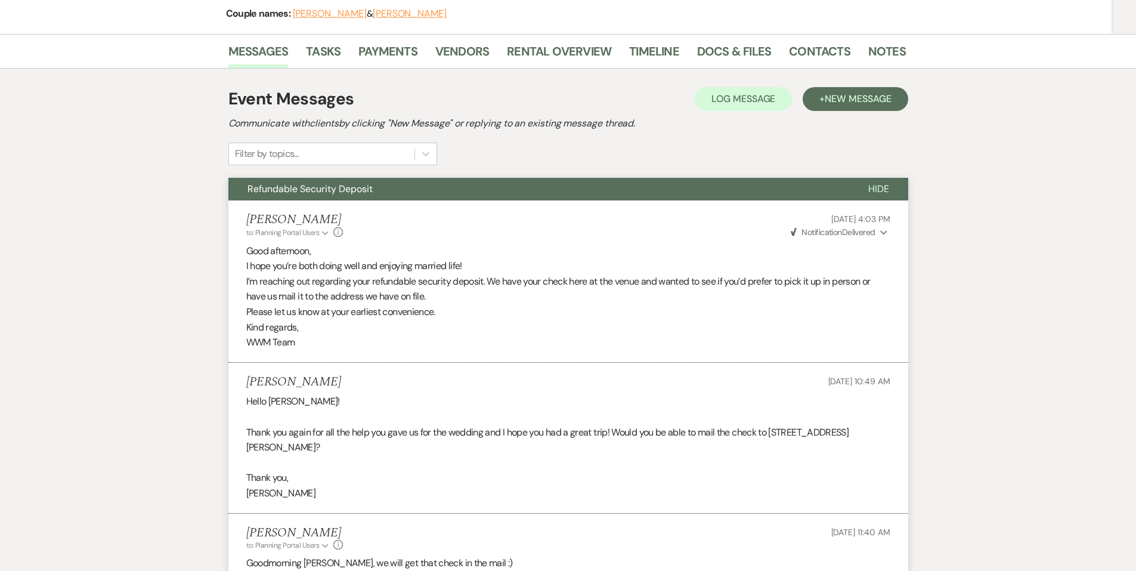
scroll to position [0, 0]
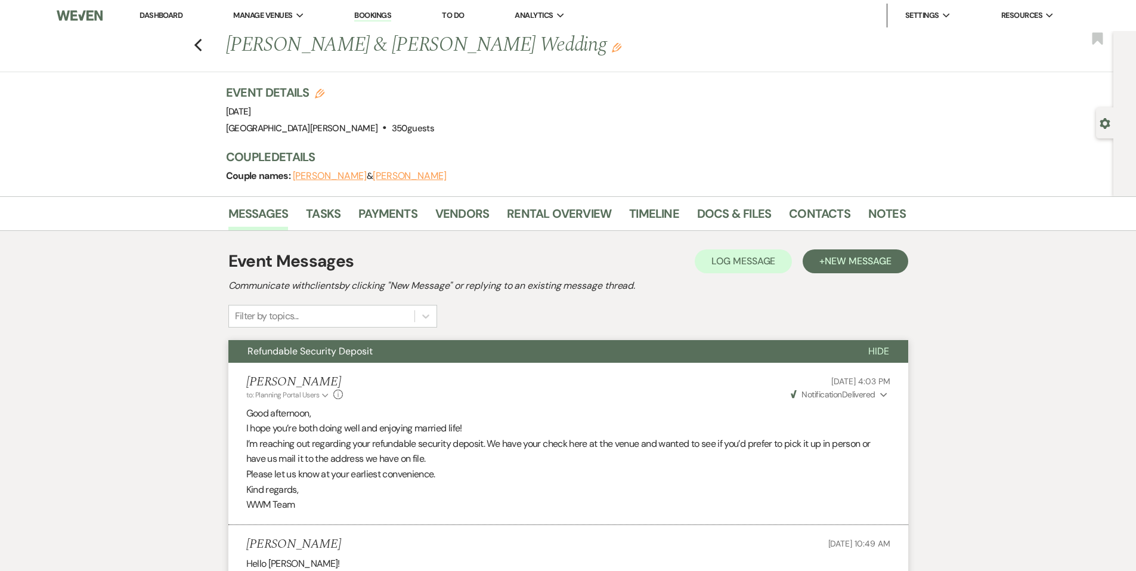
click at [176, 17] on link "Dashboard" at bounding box center [161, 15] width 43 height 10
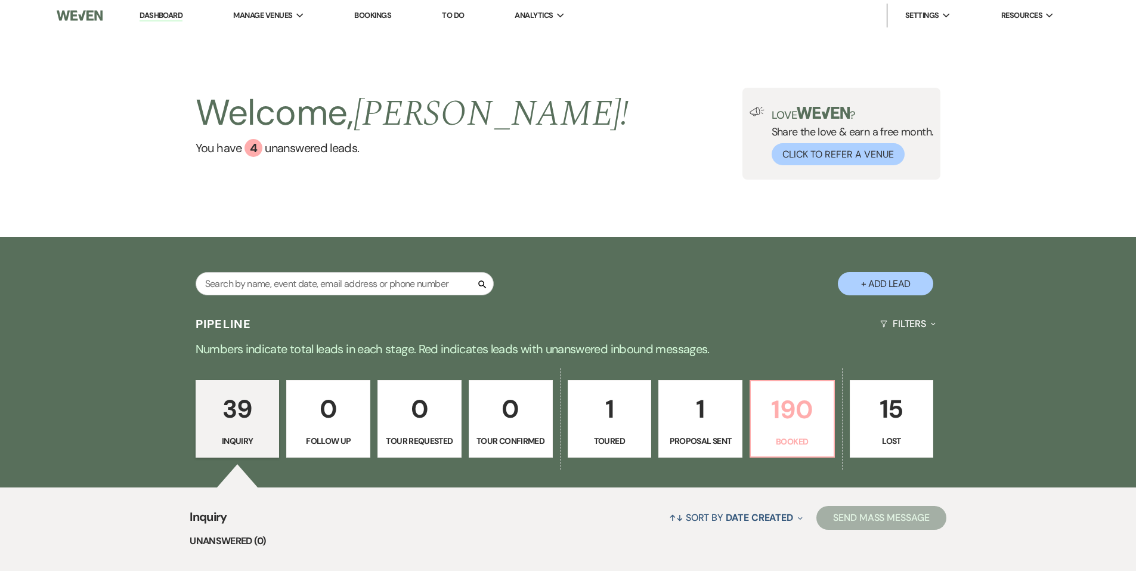
click at [805, 434] on link "190 Booked" at bounding box center [792, 419] width 85 height 78
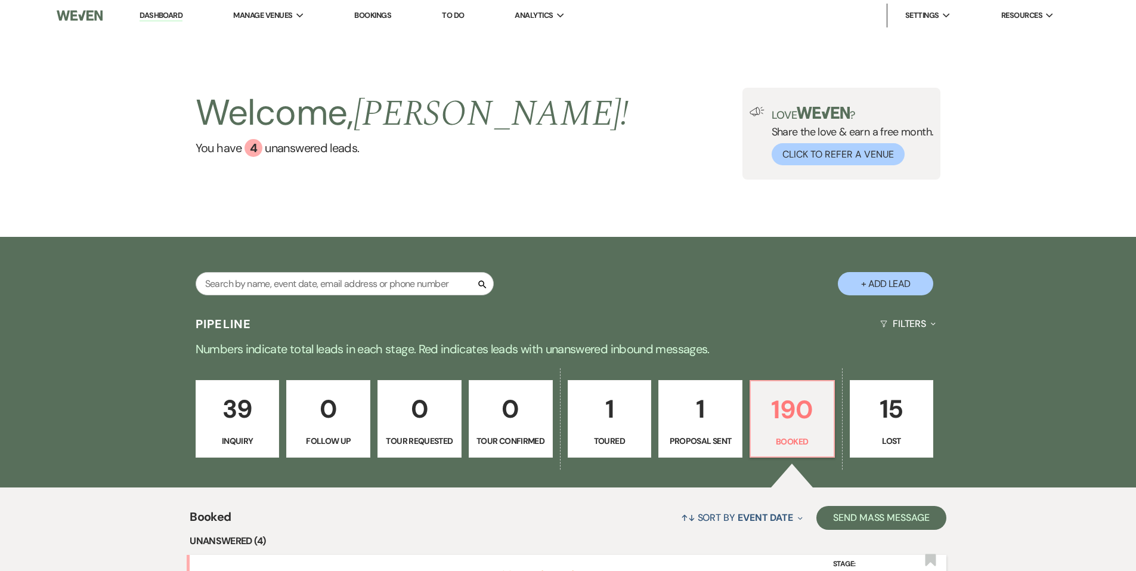
scroll to position [179, 0]
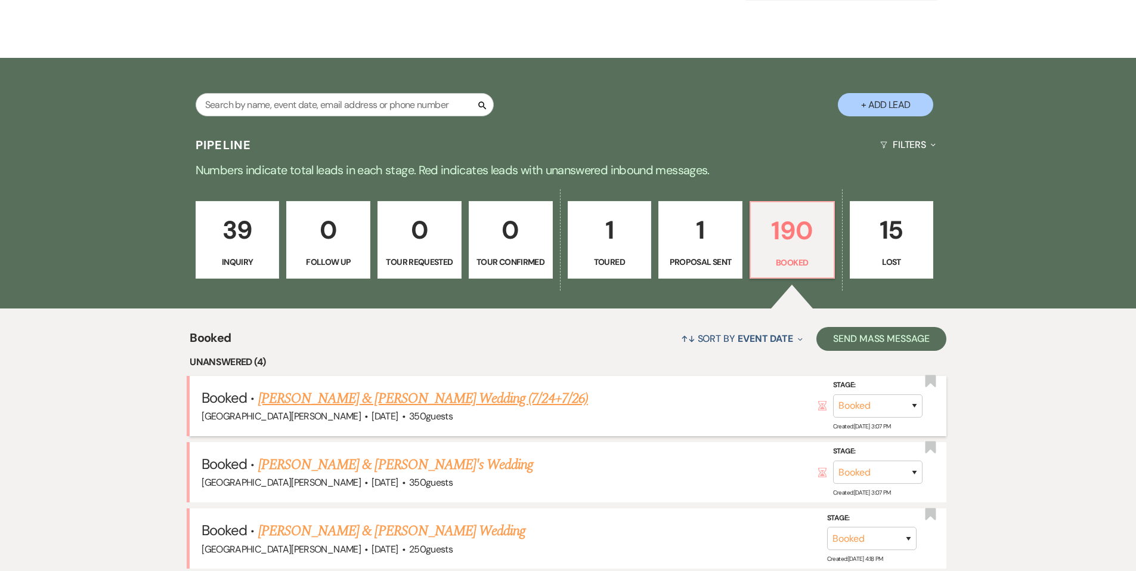
click at [373, 391] on link "[PERSON_NAME] & [PERSON_NAME] Wedding (7/24+7/26)" at bounding box center [423, 398] width 330 height 21
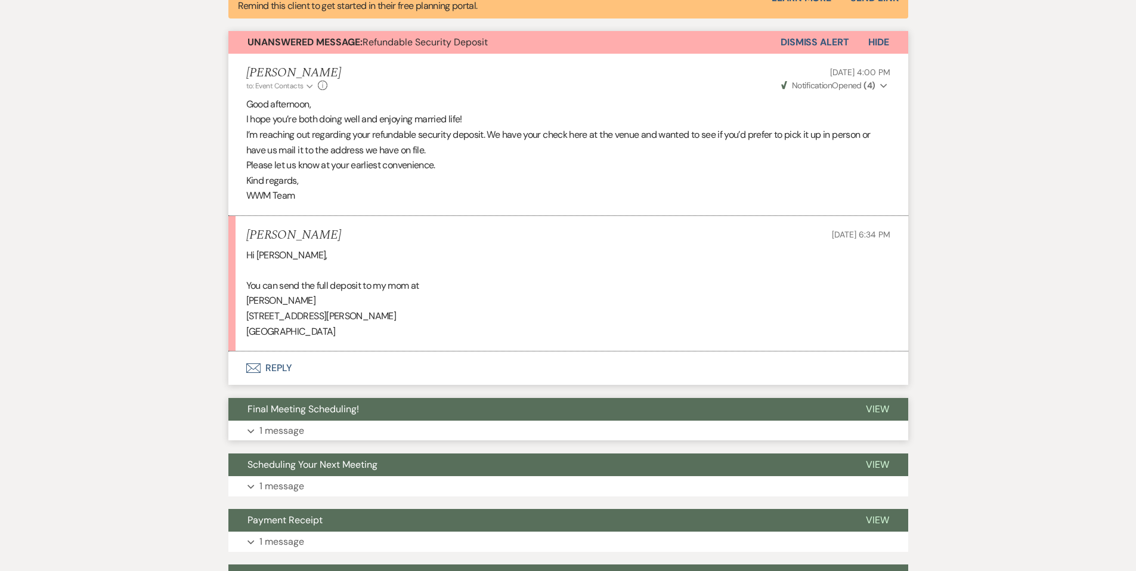
scroll to position [477, 0]
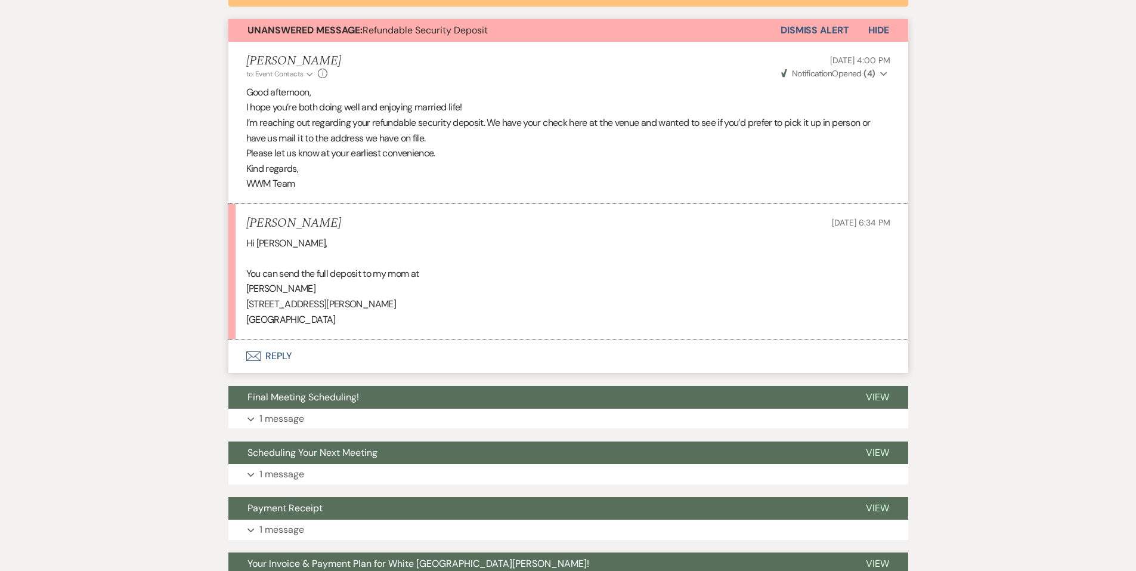
click at [320, 356] on button "Envelope Reply" at bounding box center [568, 355] width 680 height 33
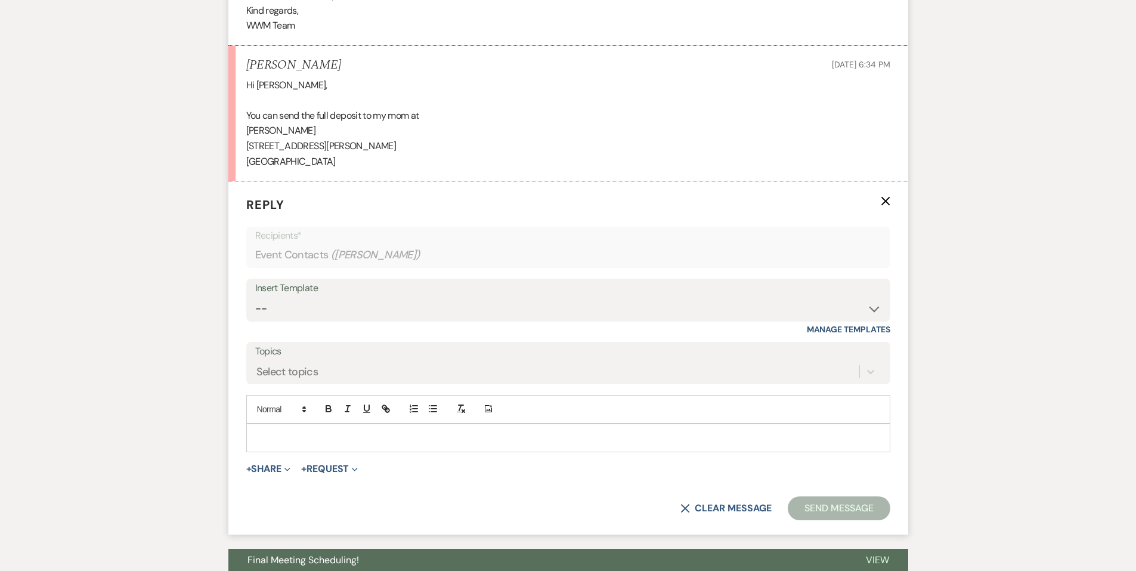
scroll to position [708, 0]
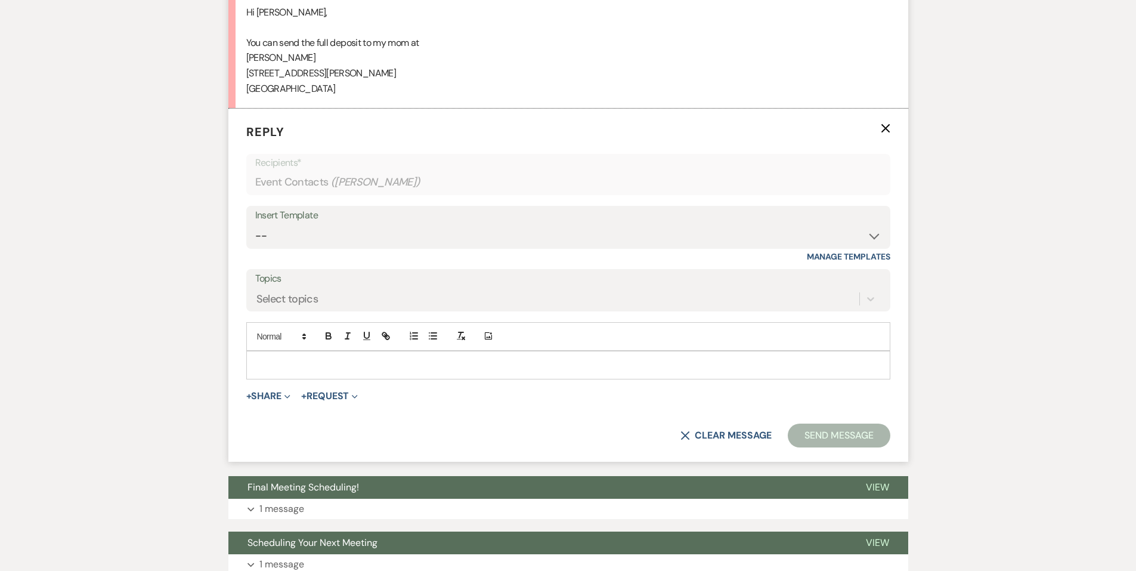
click at [321, 373] on div at bounding box center [568, 364] width 643 height 27
click at [862, 440] on button "Send Message" at bounding box center [839, 435] width 102 height 24
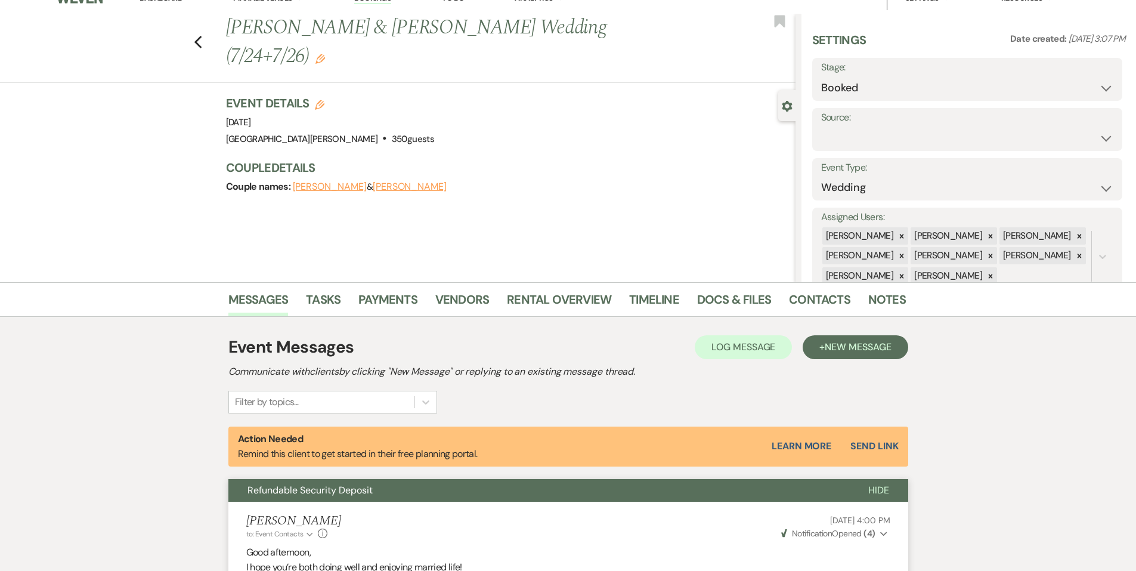
scroll to position [0, 0]
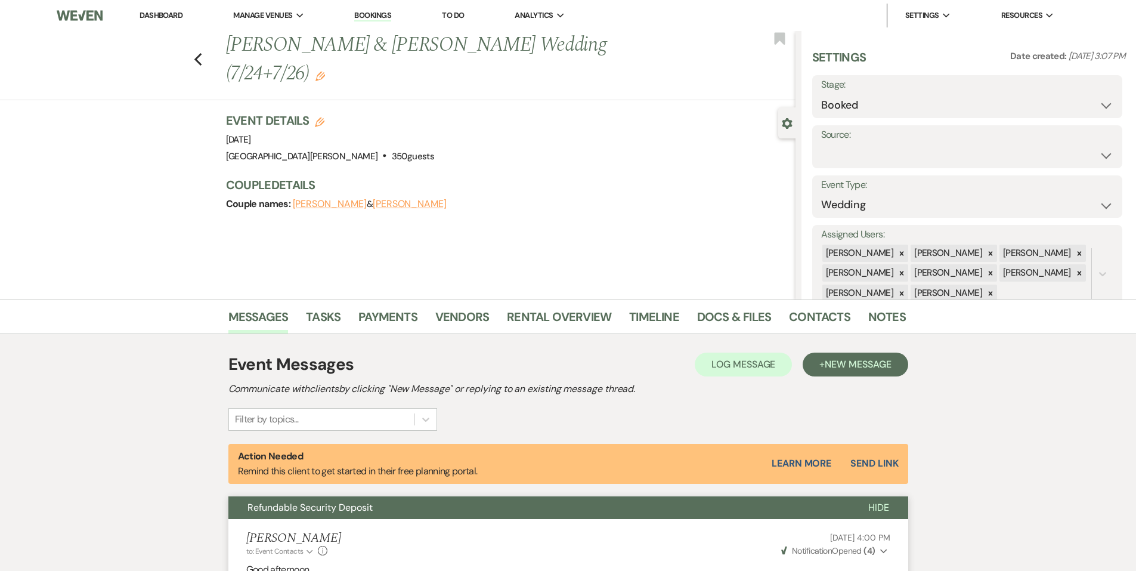
click at [175, 18] on link "Dashboard" at bounding box center [161, 15] width 43 height 10
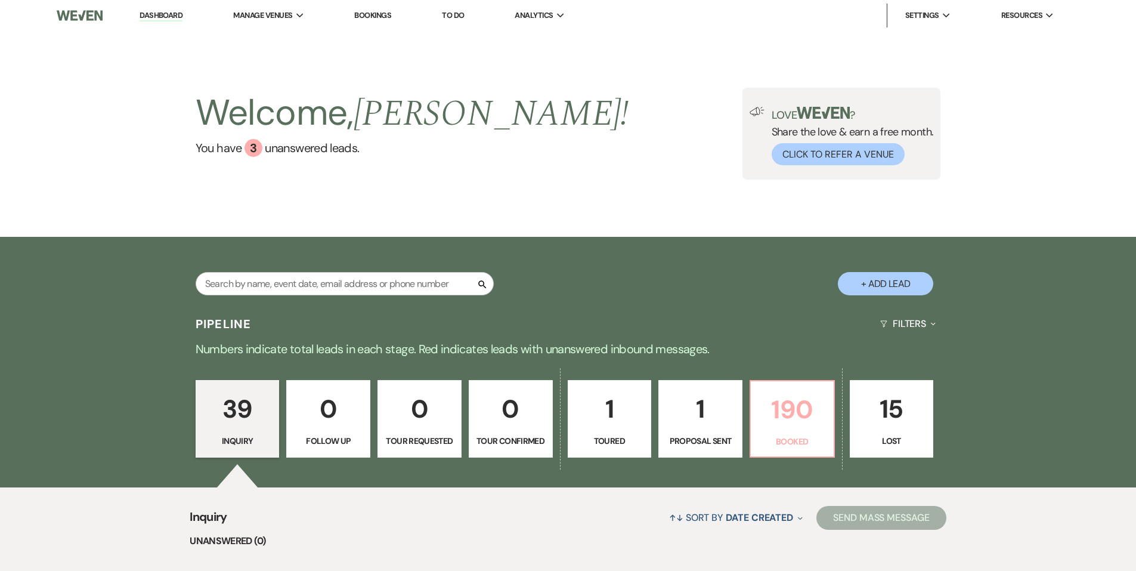
click at [826, 423] on p "190" at bounding box center [792, 409] width 69 height 40
click at [771, 237] on div "Search + Add Lead" at bounding box center [568, 273] width 1136 height 72
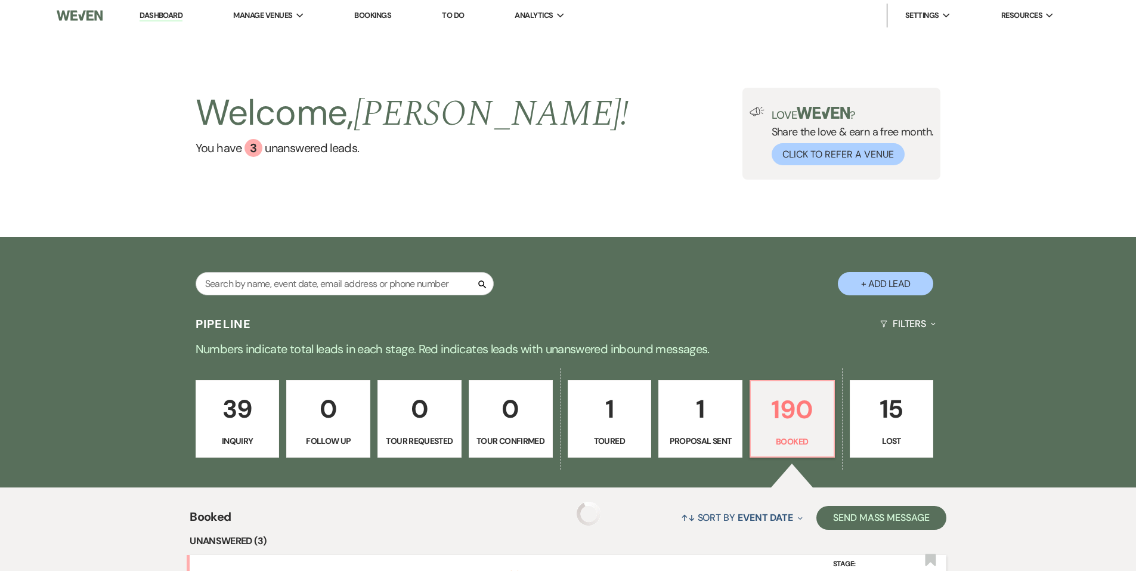
scroll to position [179, 0]
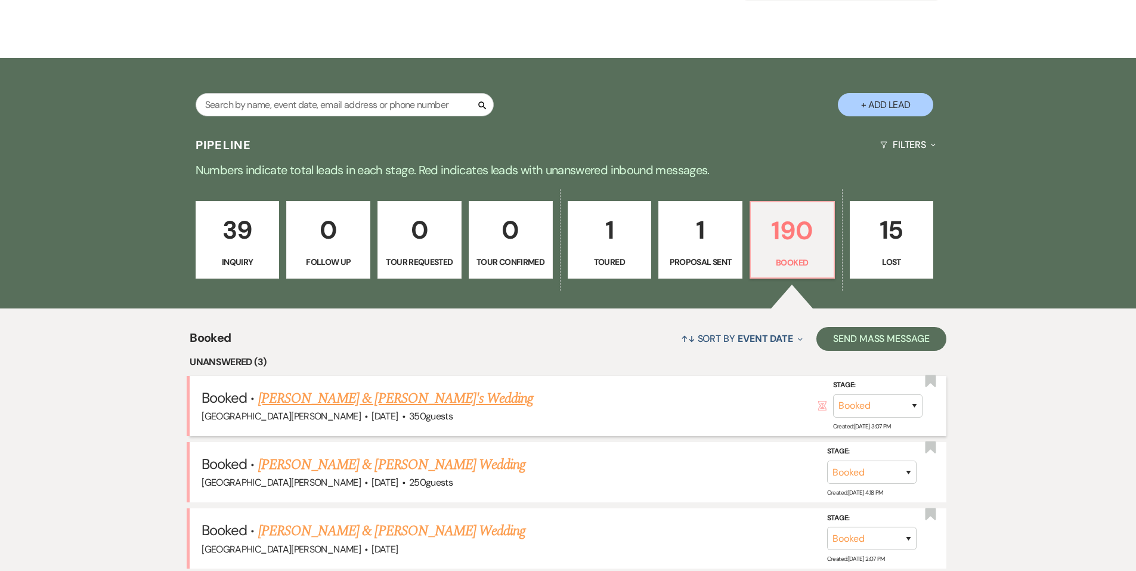
click at [363, 401] on link "[PERSON_NAME] & [PERSON_NAME]'s Wedding" at bounding box center [396, 398] width 276 height 21
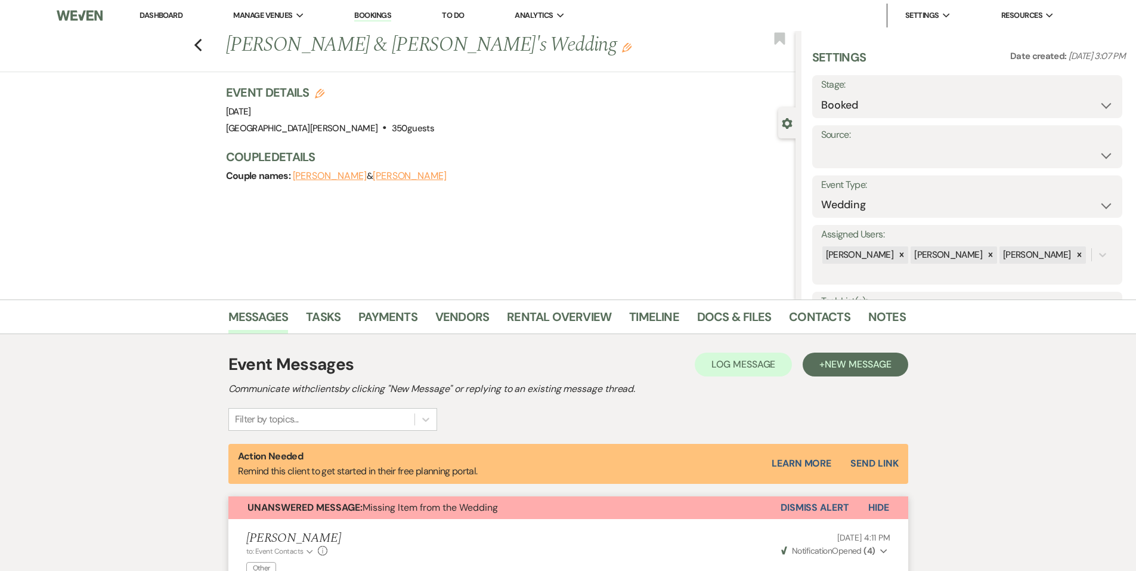
click at [178, 10] on li "Dashboard" at bounding box center [161, 16] width 55 height 24
click at [172, 27] on li "Dashboard" at bounding box center [161, 16] width 55 height 24
click at [169, 20] on link "Dashboard" at bounding box center [161, 15] width 43 height 10
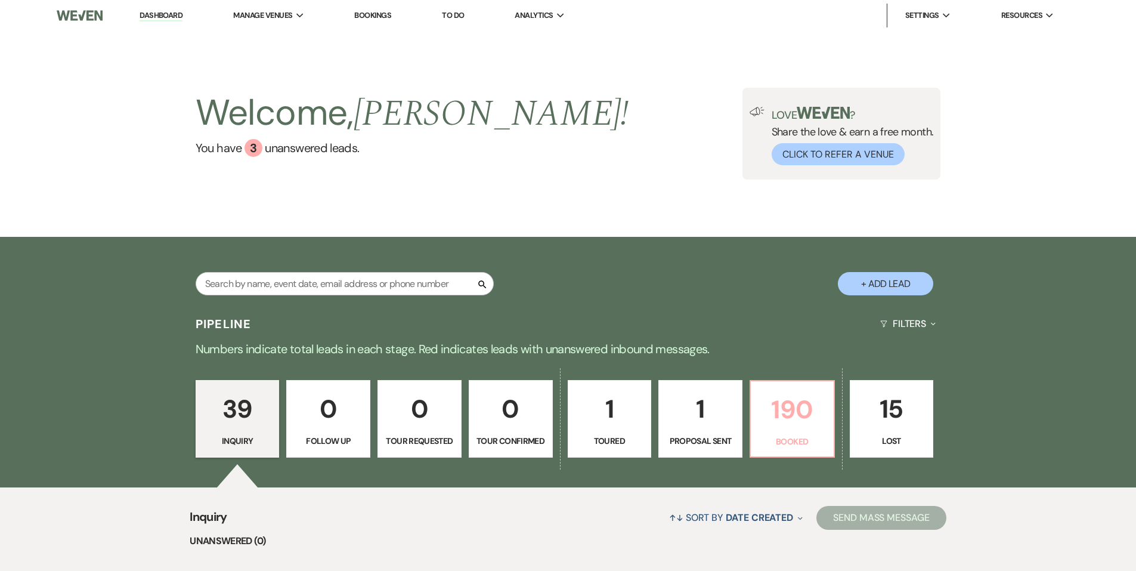
click at [800, 446] on p "Booked" at bounding box center [792, 441] width 69 height 13
click at [787, 266] on div "Search + Add Lead" at bounding box center [568, 274] width 859 height 63
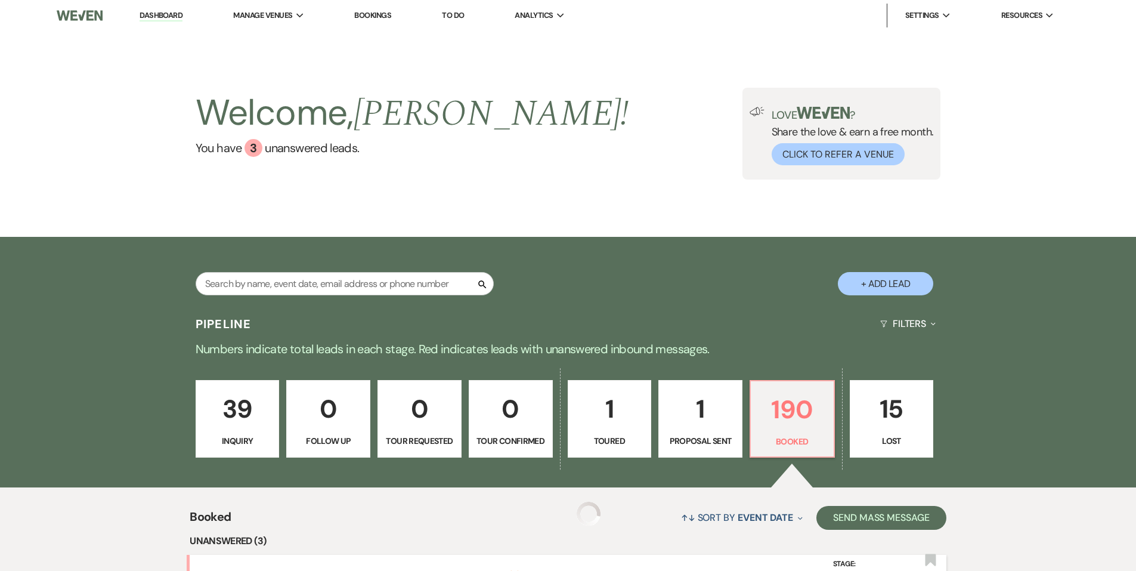
scroll to position [179, 0]
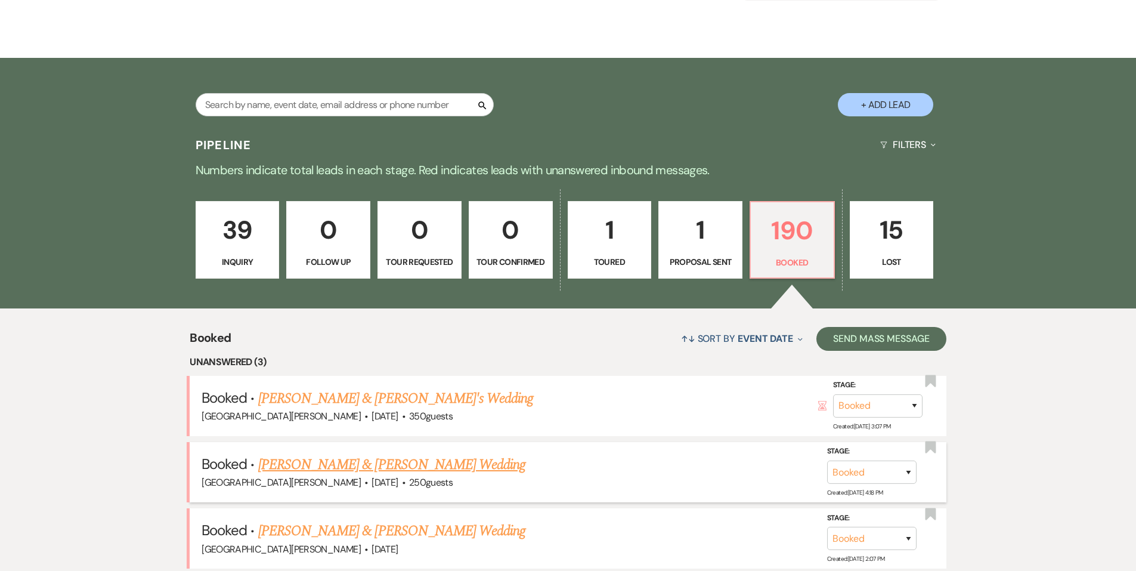
click at [353, 463] on link "[PERSON_NAME] & [PERSON_NAME] Wedding" at bounding box center [391, 464] width 267 height 21
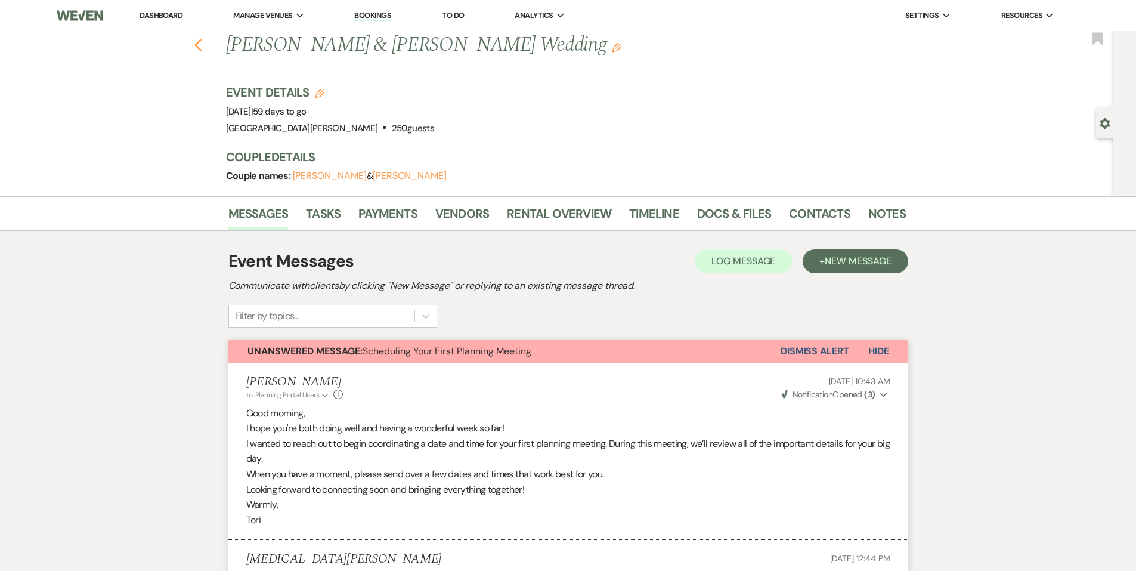
click at [203, 51] on icon "Previous" at bounding box center [198, 45] width 9 height 14
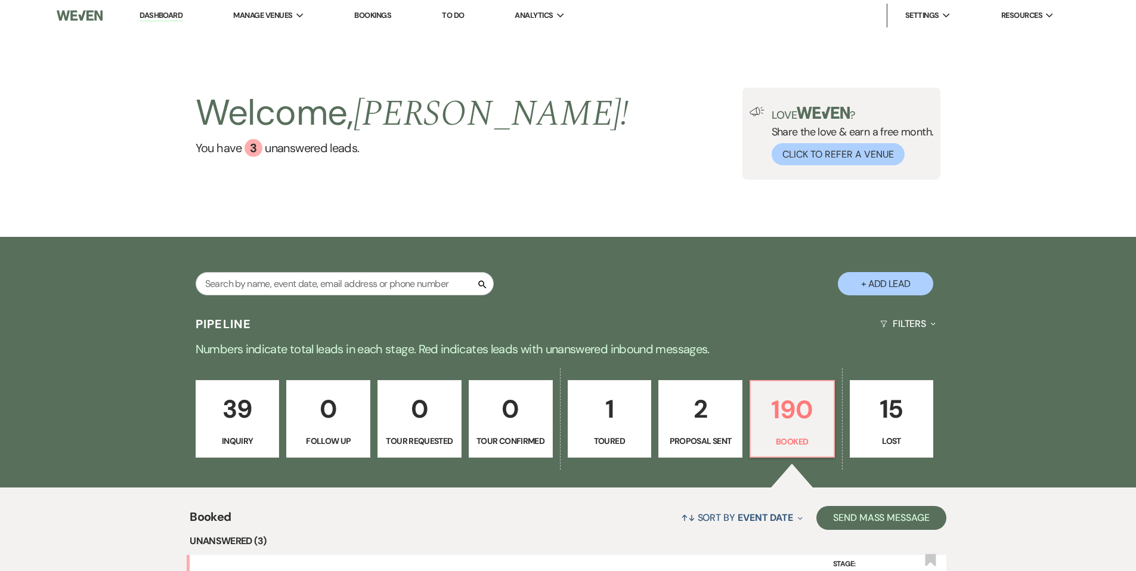
click at [251, 267] on div "Search + Add Lead" at bounding box center [568, 274] width 859 height 63
click at [256, 274] on input "text" at bounding box center [345, 283] width 298 height 23
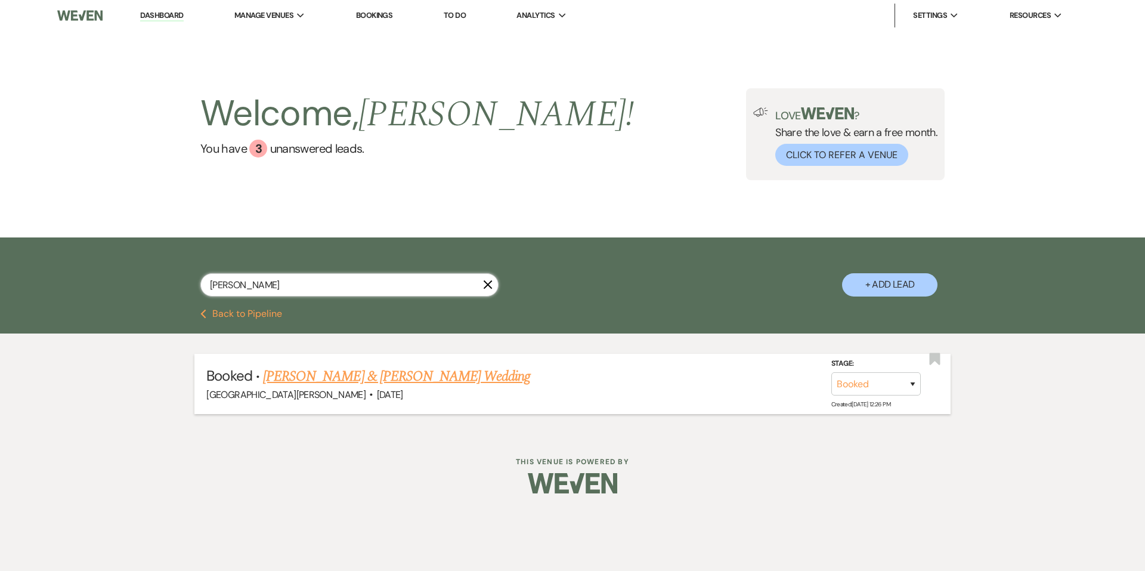
type input "[PERSON_NAME]"
click at [367, 375] on link "[PERSON_NAME] & [PERSON_NAME] Wedding" at bounding box center [396, 376] width 267 height 21
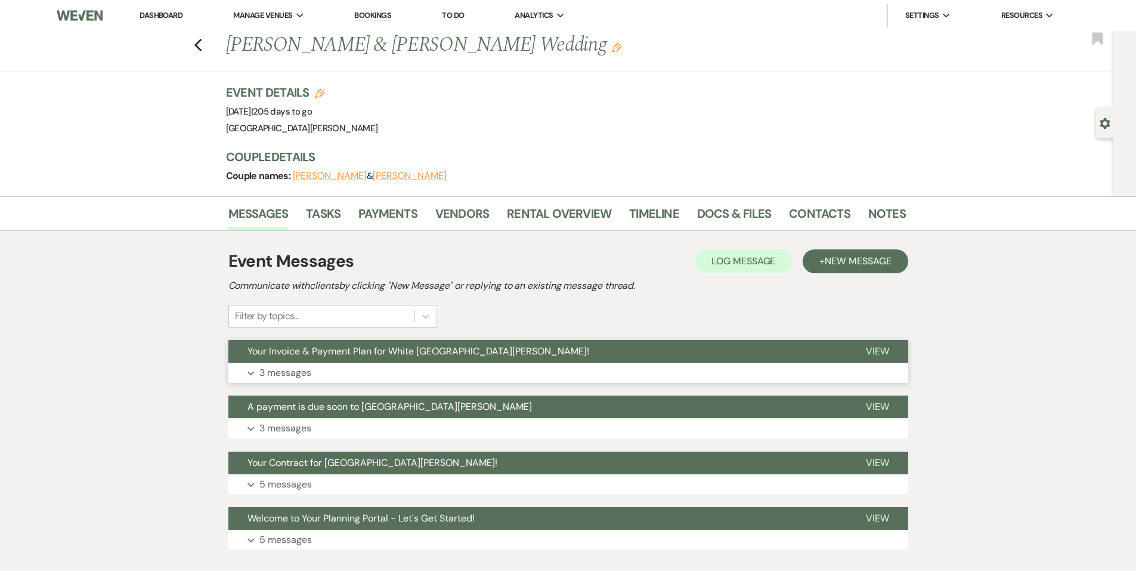
click at [391, 365] on button "Expand 3 messages" at bounding box center [568, 373] width 680 height 20
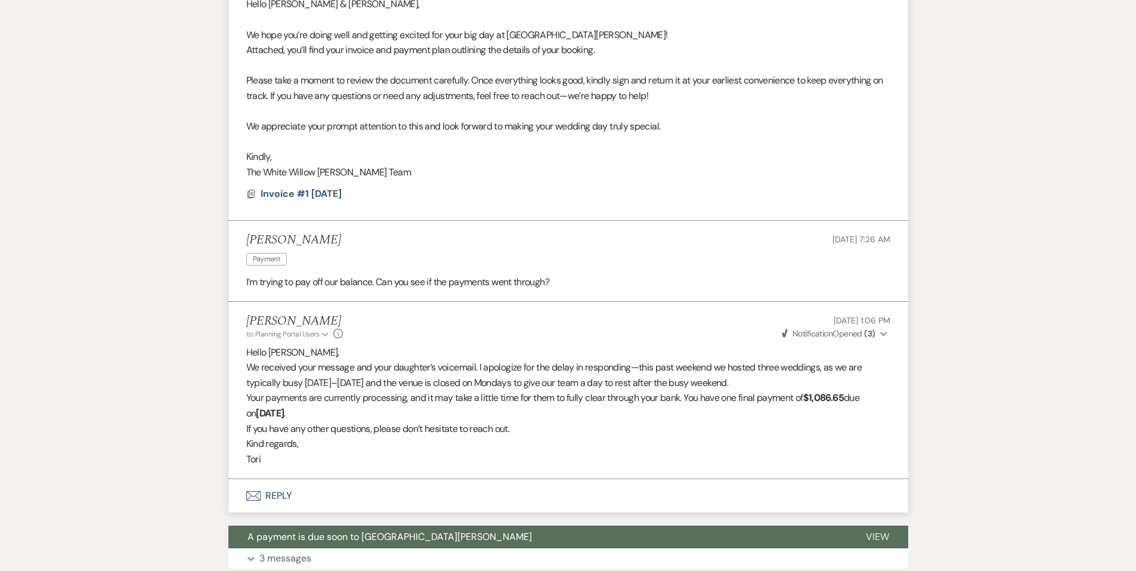
scroll to position [298, 0]
